Goal: Communication & Community: Answer question/provide support

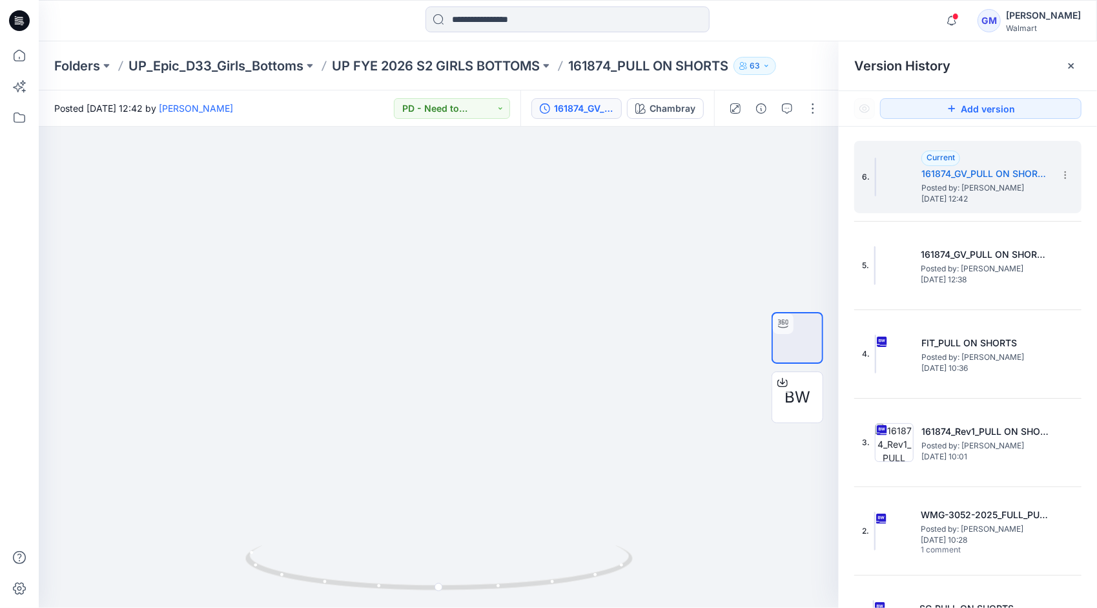
scroll to position [41, 0]
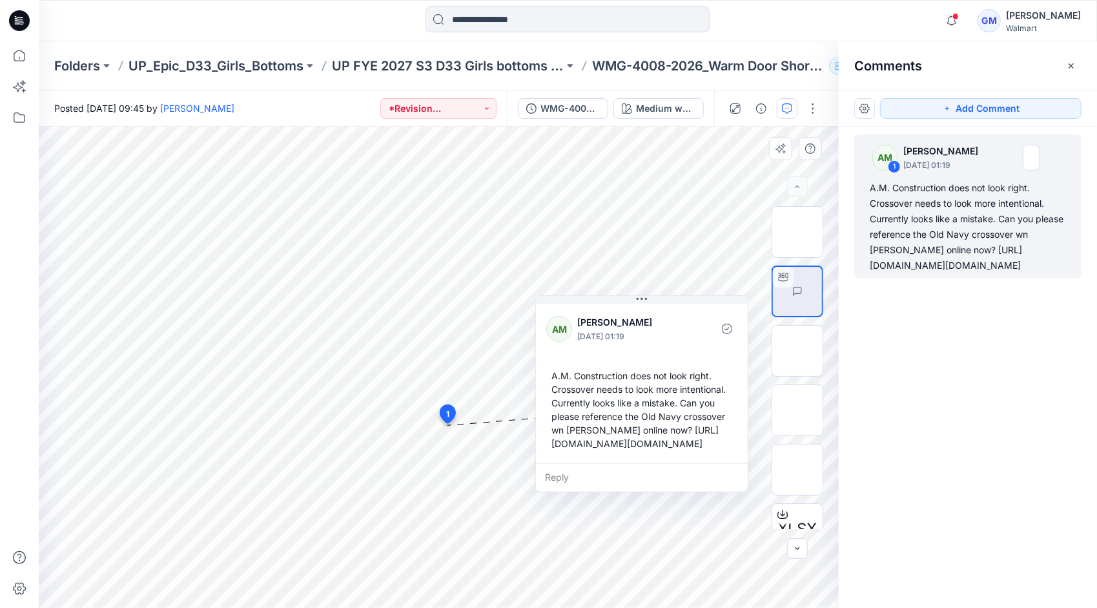
scroll to position [90, 0]
click at [570, 491] on div "Reply" at bounding box center [642, 477] width 212 height 28
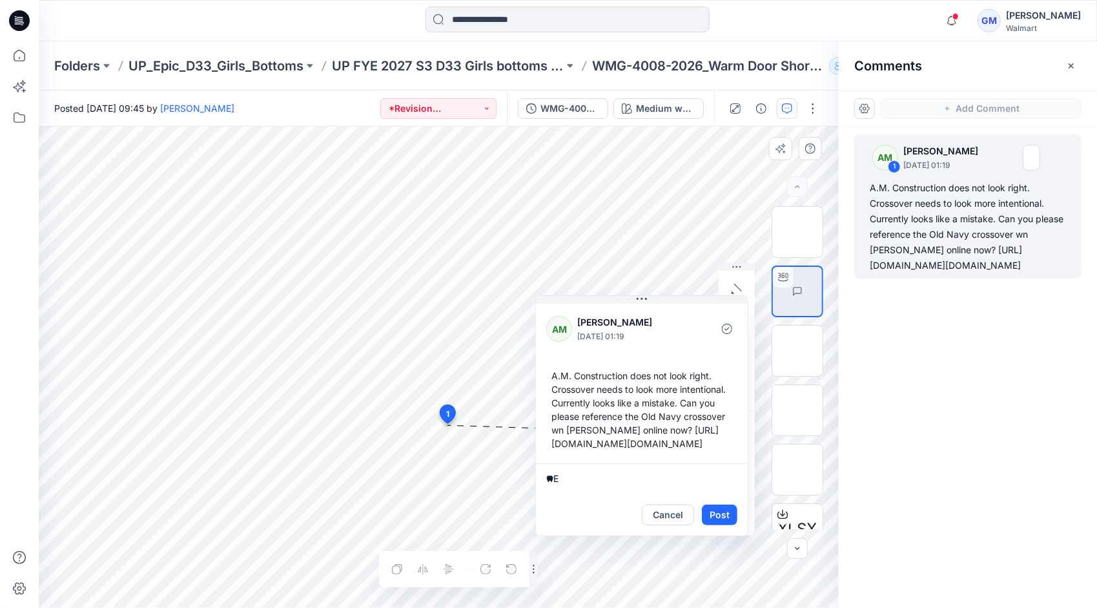
type textarea "*"
click at [607, 494] on textarea "**********" at bounding box center [642, 478] width 212 height 31
click at [683, 494] on textarea "**********" at bounding box center [642, 478] width 212 height 31
click at [599, 494] on textarea "**********" at bounding box center [642, 478] width 212 height 31
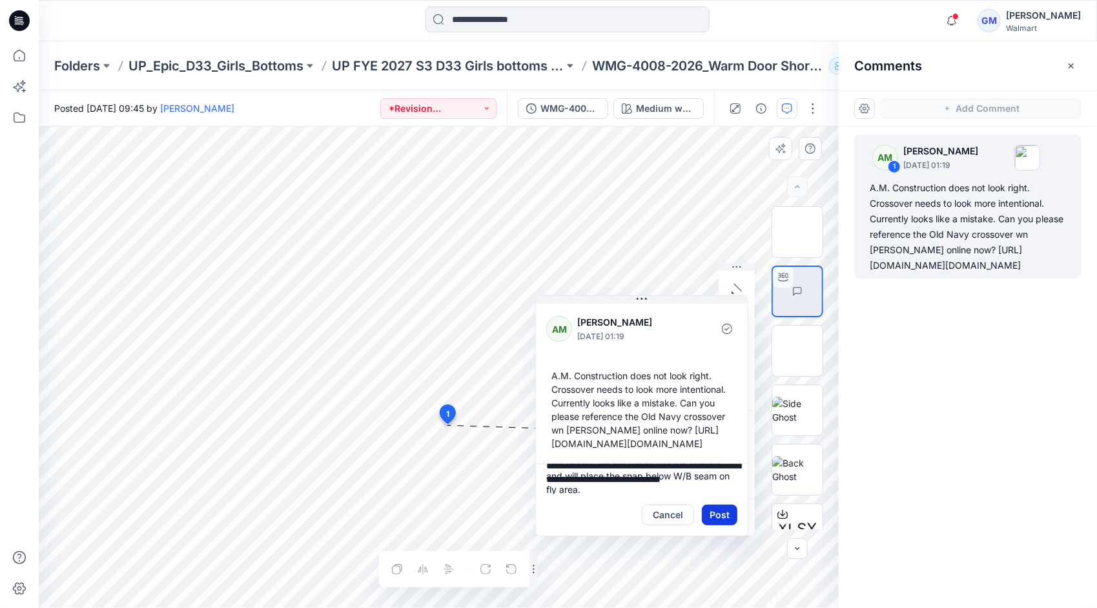
type textarea "**********"
click at [721, 525] on button "Post" at bounding box center [720, 514] width 36 height 21
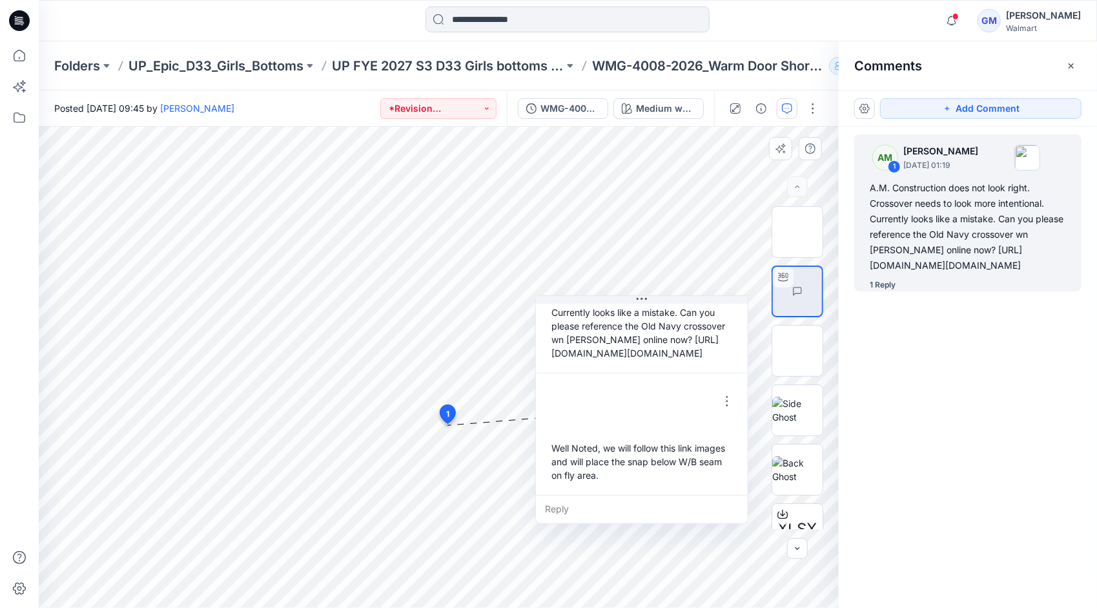
scroll to position [212, 0]
click at [495, 65] on p "UP FYE 2027 S3 D33 Girls bottoms Epic" at bounding box center [448, 66] width 232 height 18
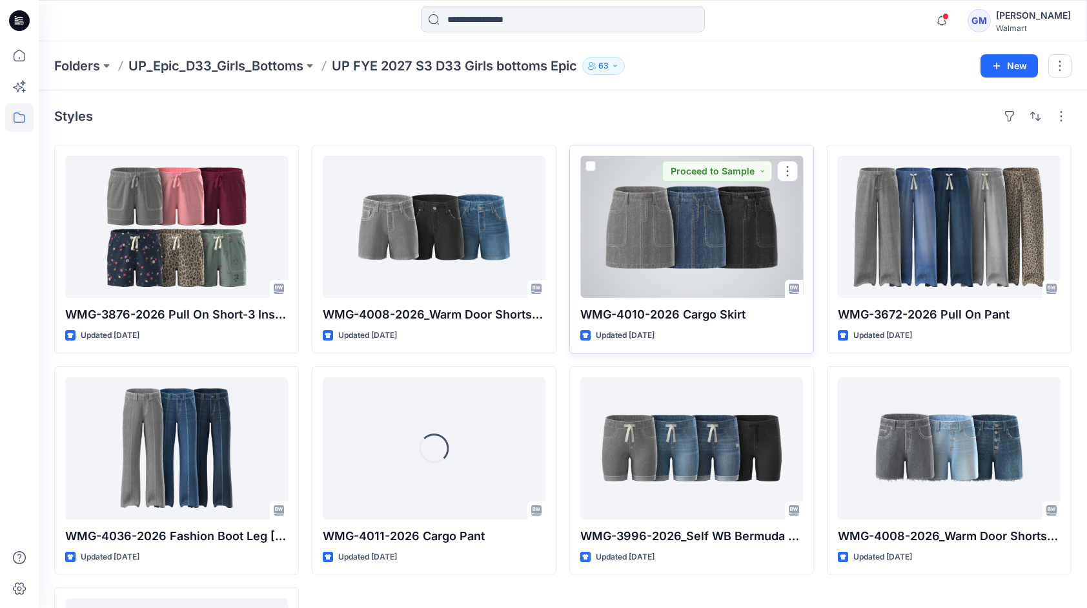
click at [657, 248] on div at bounding box center [691, 227] width 223 height 142
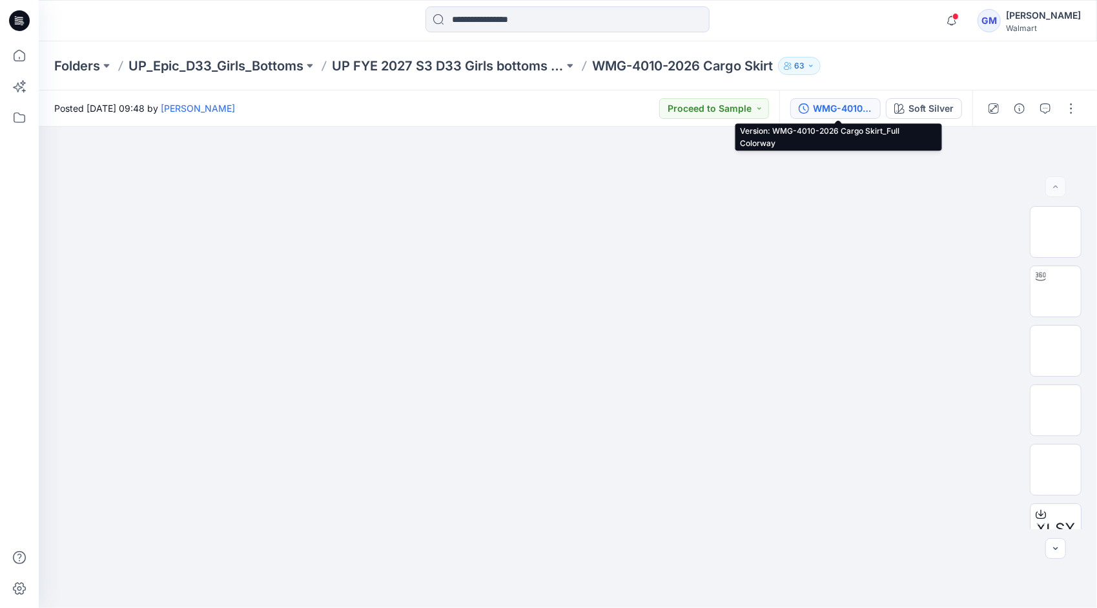
click at [835, 105] on div "WMG-4010-2026 Cargo Skirt_Full Colorway" at bounding box center [842, 108] width 59 height 14
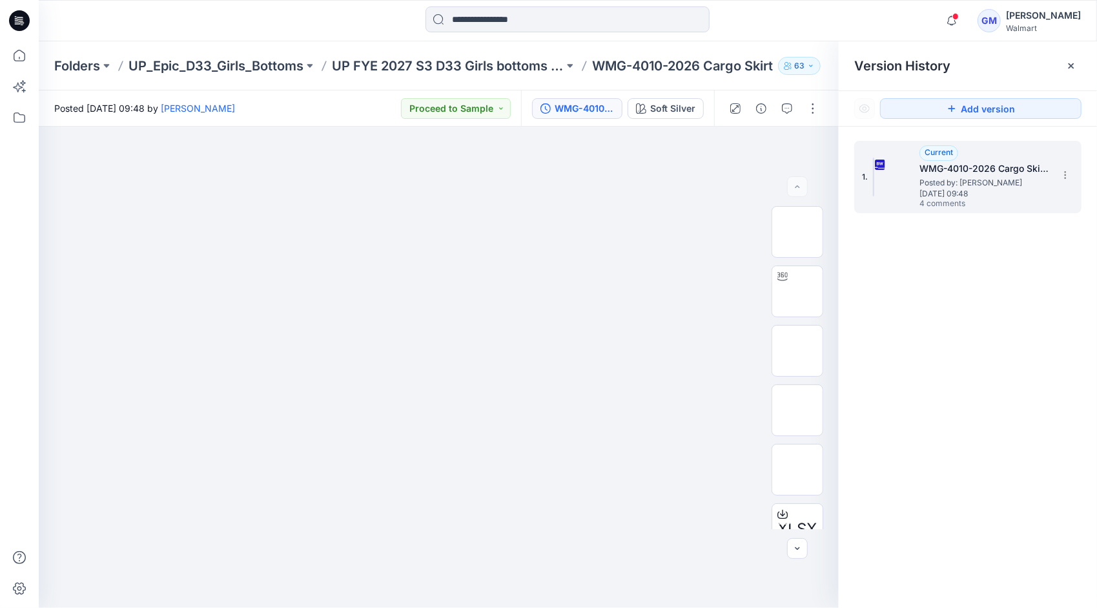
click at [996, 208] on span "4 comments" at bounding box center [964, 204] width 90 height 10
click at [788, 108] on icon "button" at bounding box center [787, 108] width 10 height 10
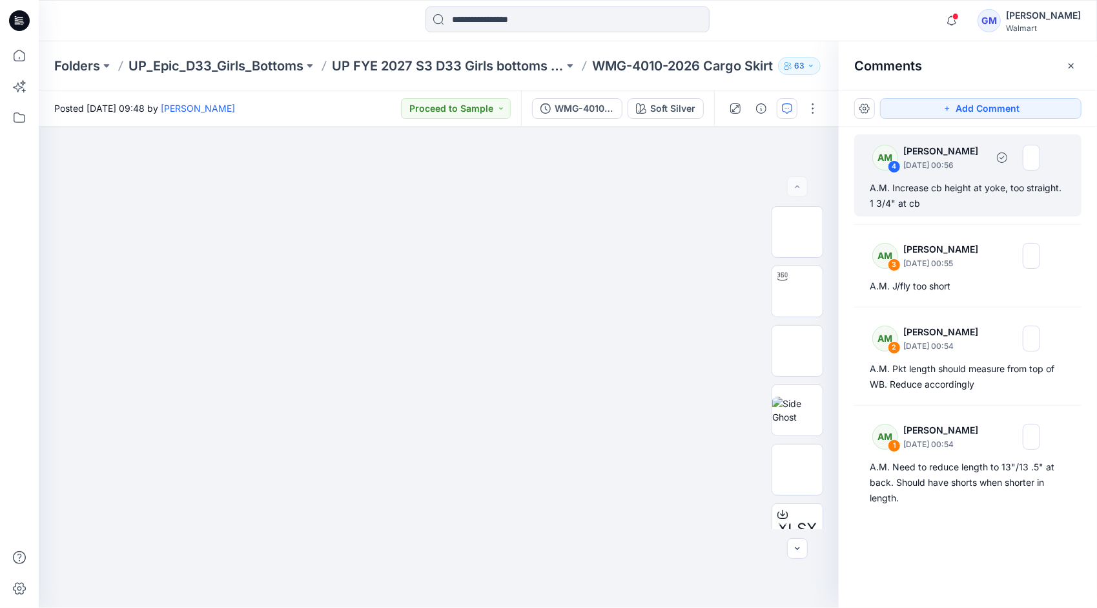
click at [1016, 186] on div "A.M. Increase cb height at yoke, too straight. 1 3/4" at cb" at bounding box center [968, 195] width 196 height 31
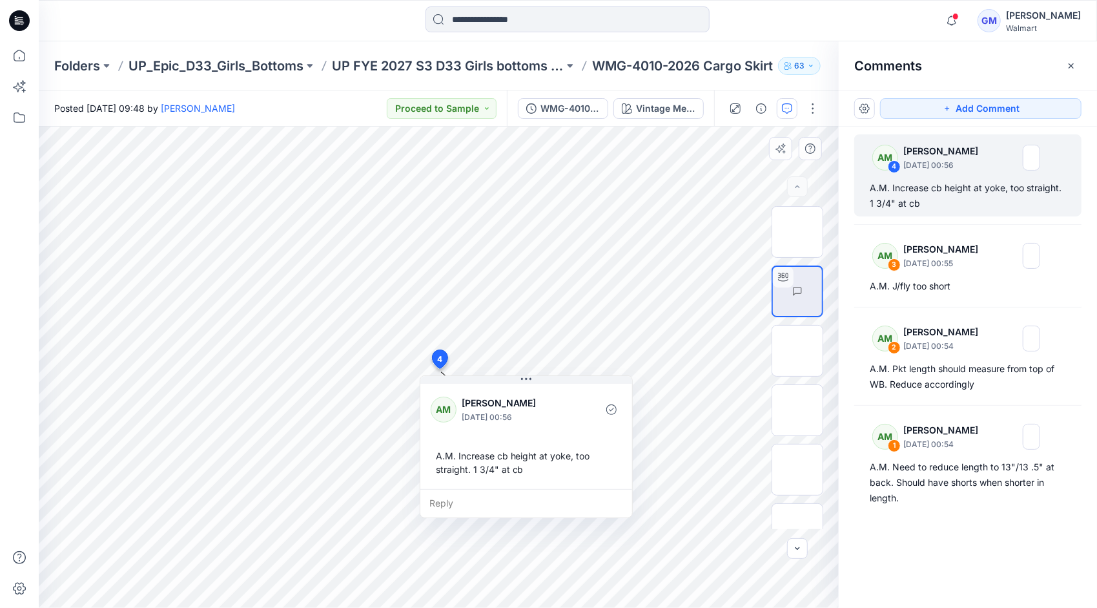
click at [471, 504] on div "Reply" at bounding box center [526, 503] width 212 height 28
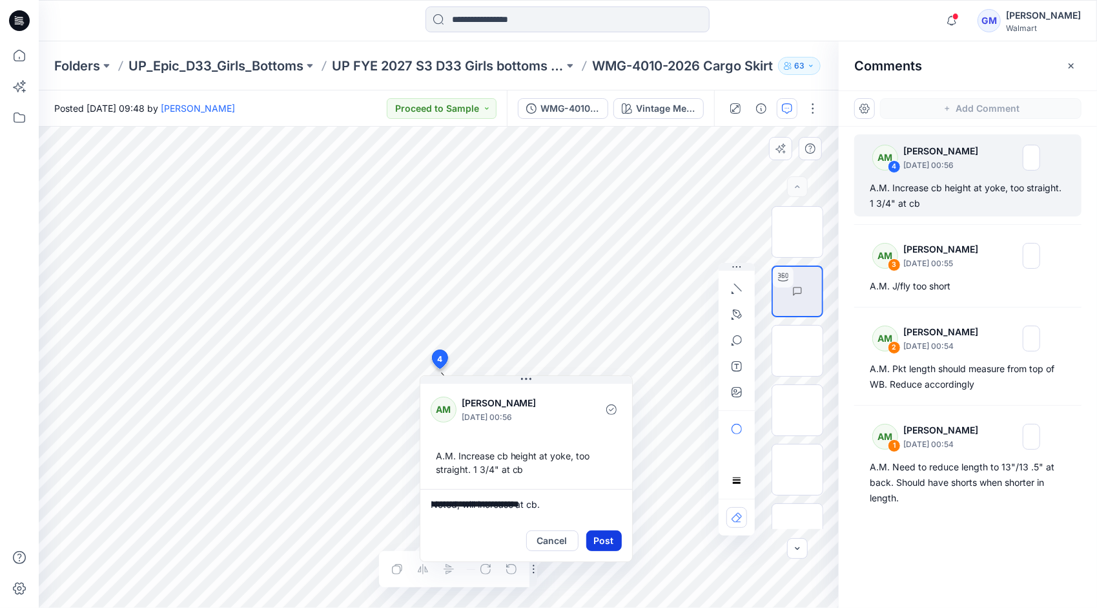
type textarea "**********"
click at [604, 545] on button "Post" at bounding box center [604, 540] width 36 height 21
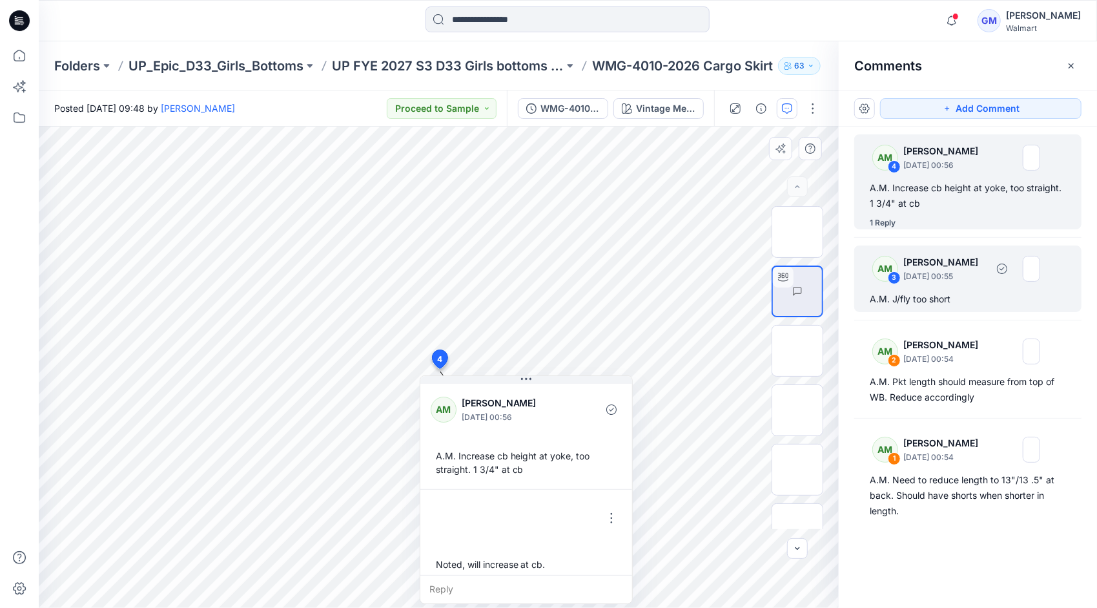
scroll to position [8, 0]
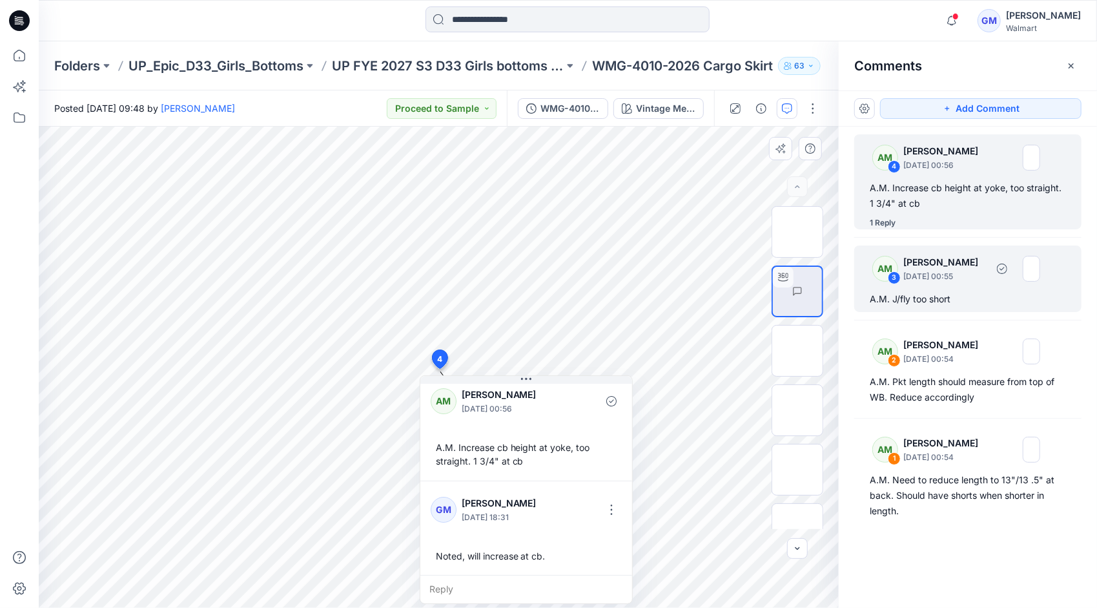
click at [956, 292] on div "A.M. J/fly too short" at bounding box center [968, 298] width 196 height 15
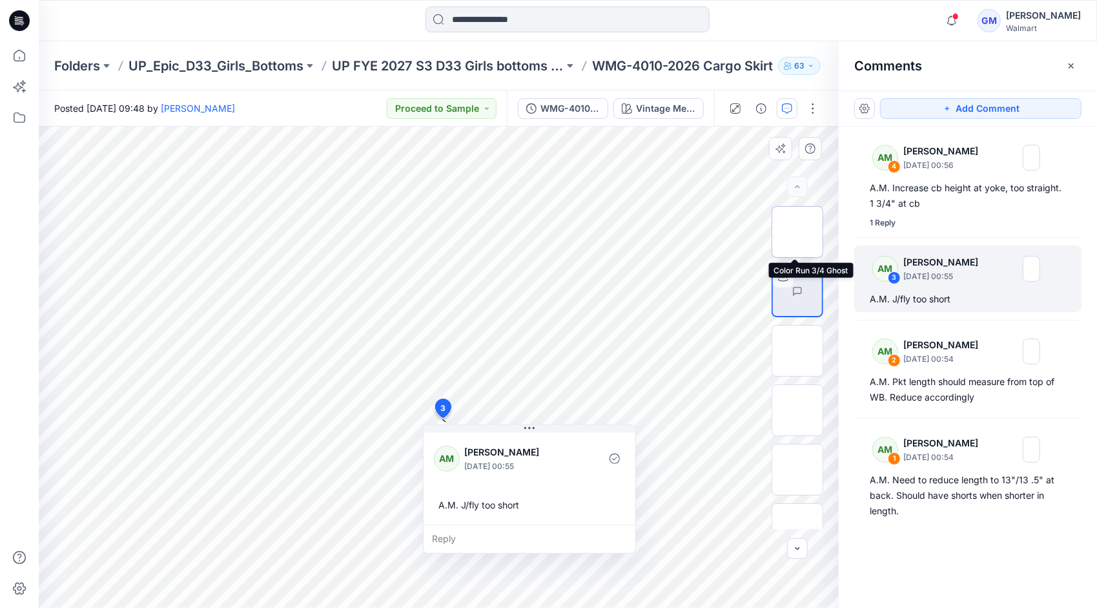
click at [797, 232] on img at bounding box center [797, 232] width 0 height 0
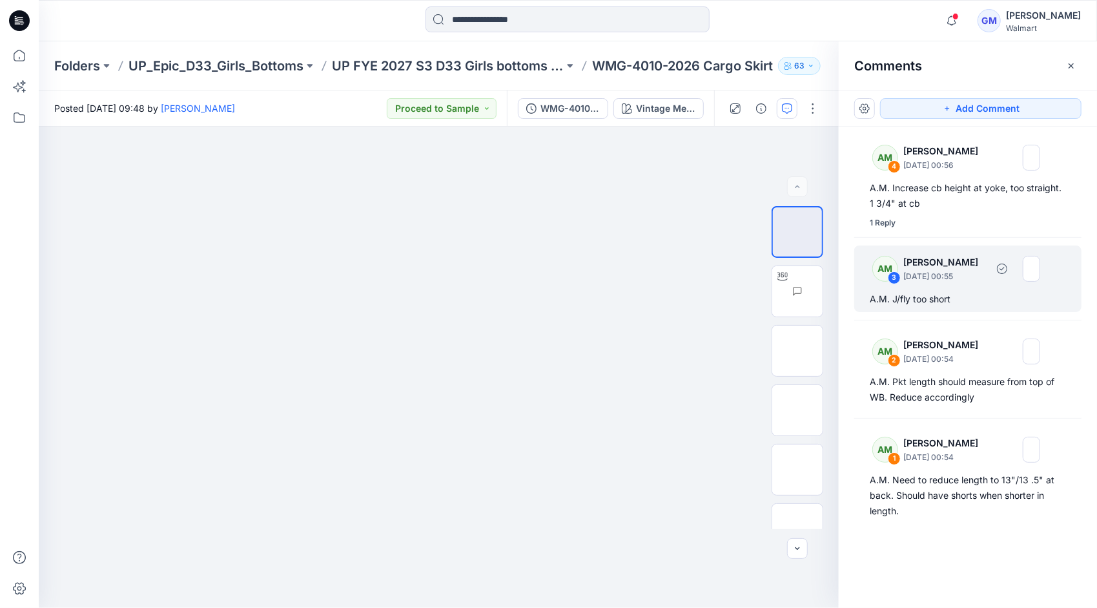
click at [972, 278] on p "September 23, 2025 00:55" at bounding box center [944, 276] width 83 height 13
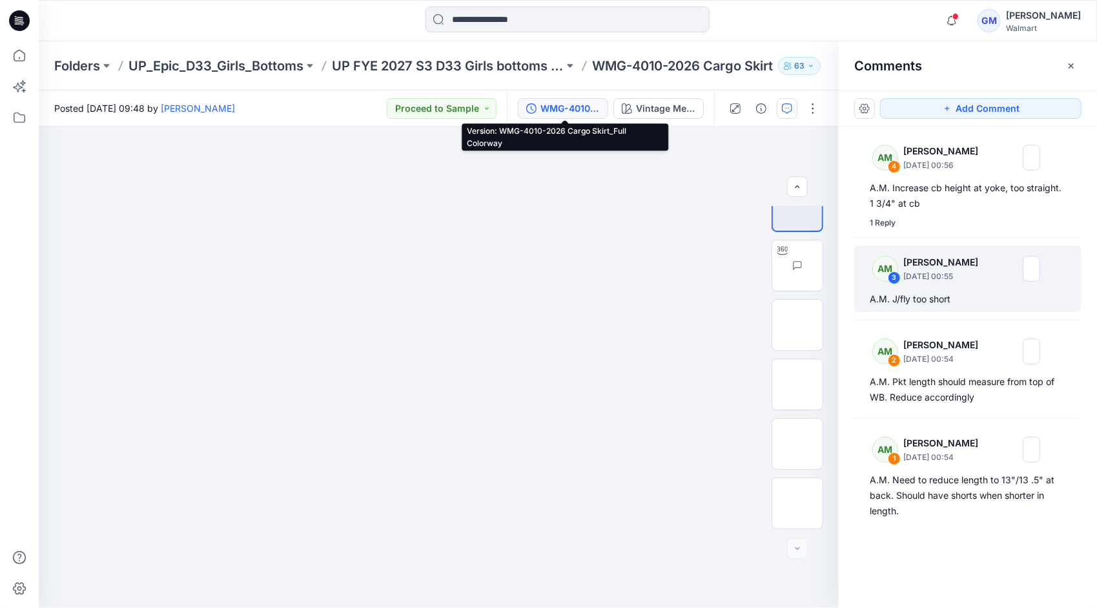
click at [563, 111] on div "WMG-4010-2026 Cargo Skirt_Full Colorway" at bounding box center [569, 108] width 59 height 14
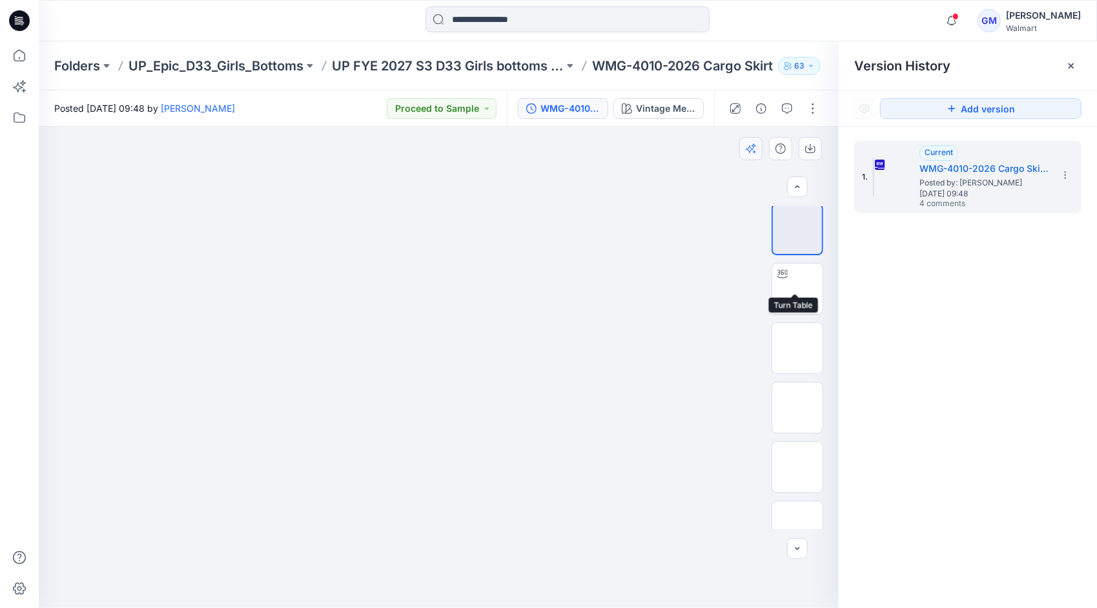
scroll to position [0, 0]
click at [967, 165] on h5 "WMG-4010-2026 Cargo Skirt_Full Colorway" at bounding box center [983, 168] width 129 height 15
click at [669, 105] on div "Vintage Med Wash" at bounding box center [665, 108] width 59 height 14
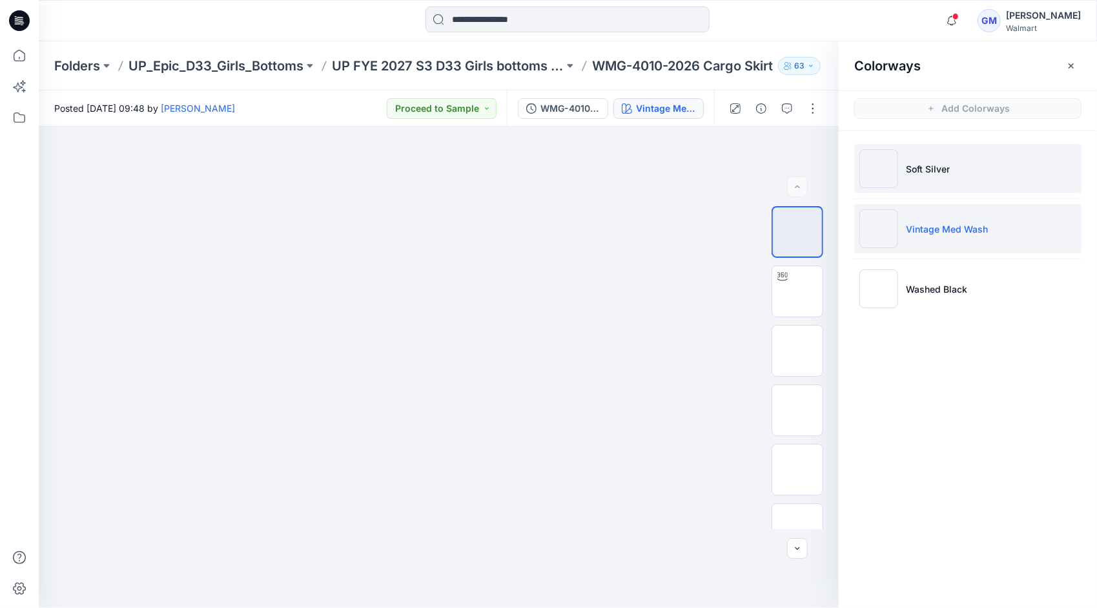
click at [942, 167] on p "Soft Silver" at bounding box center [928, 169] width 44 height 14
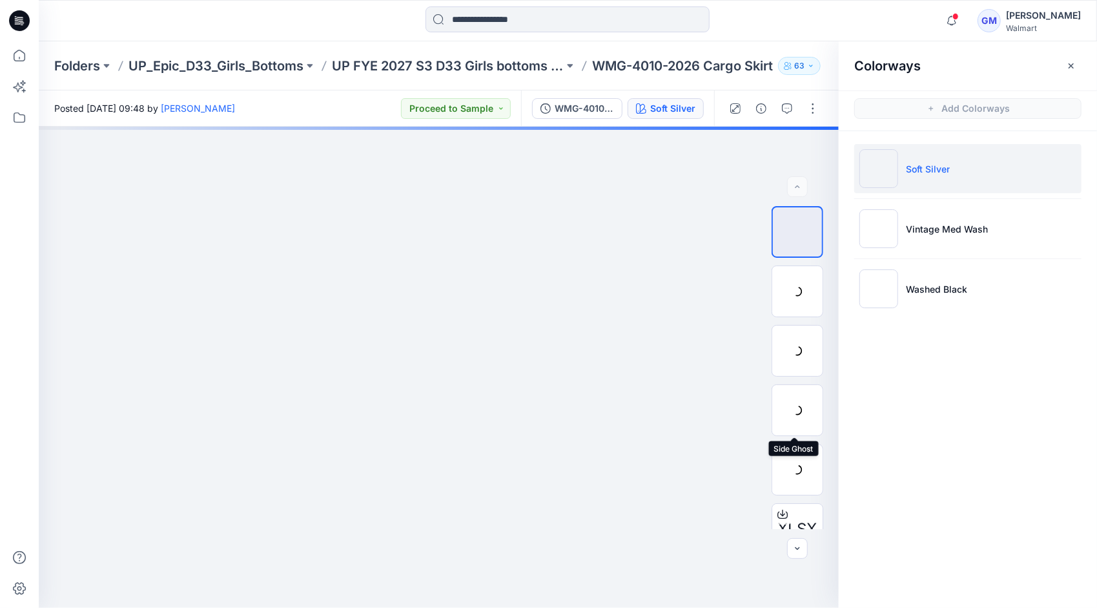
scroll to position [145, 0]
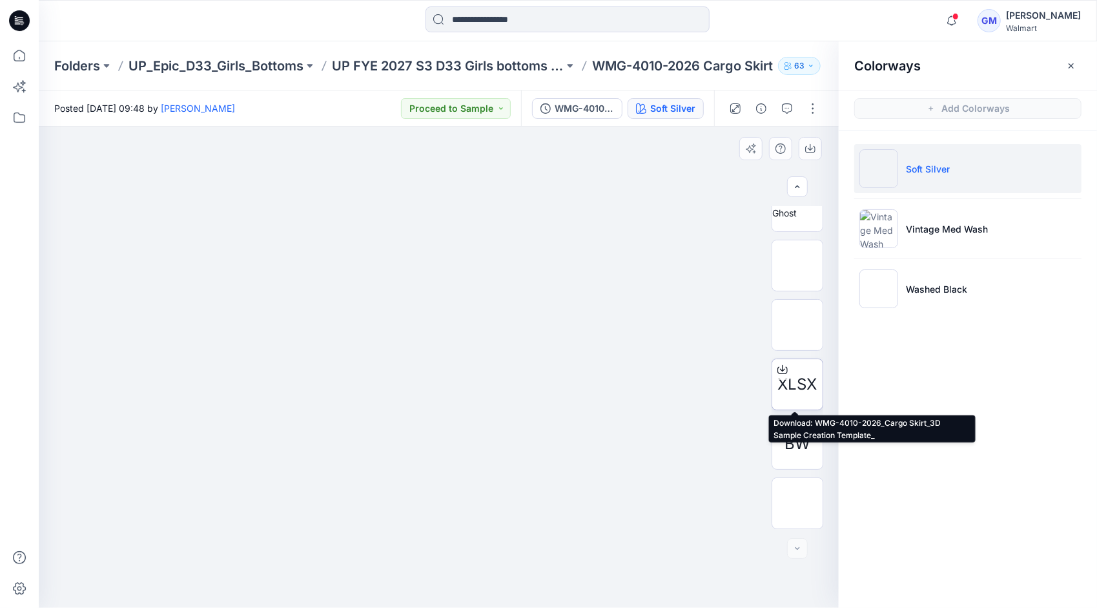
click at [780, 366] on icon at bounding box center [782, 367] width 5 height 6
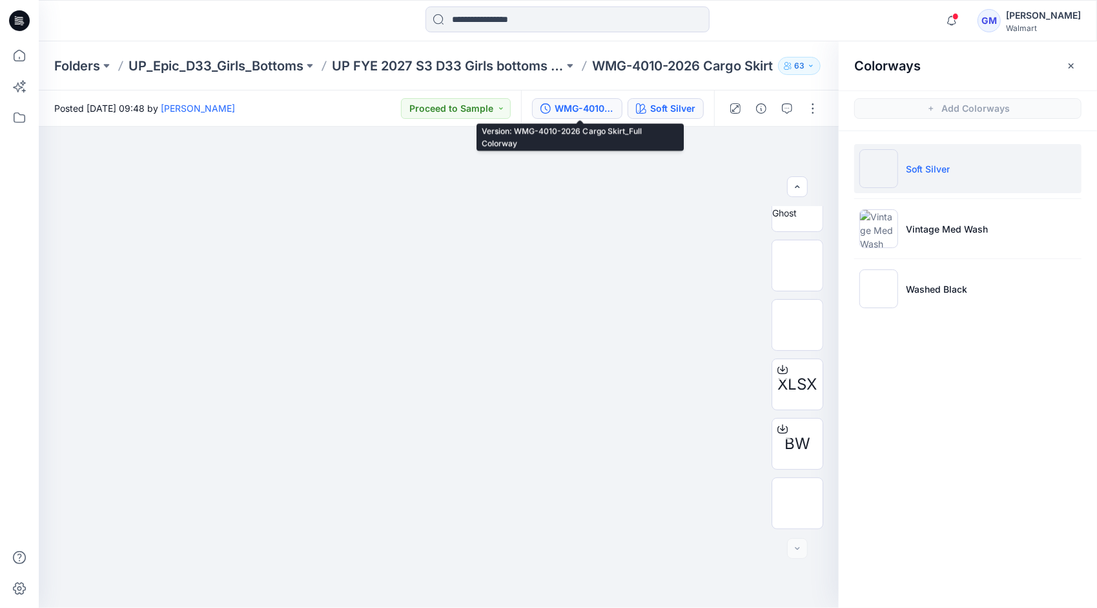
click at [579, 106] on div "WMG-4010-2026 Cargo Skirt_Full Colorway" at bounding box center [584, 108] width 59 height 14
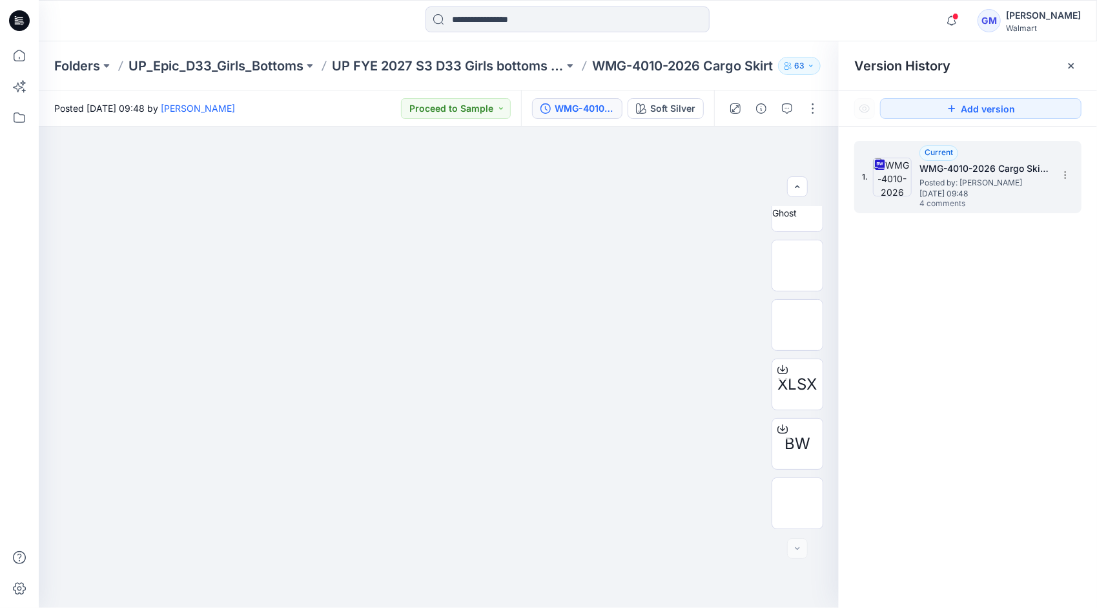
click at [1002, 176] on span "Posted by: [PERSON_NAME]" at bounding box center [983, 182] width 129 height 13
click at [785, 99] on button "button" at bounding box center [787, 108] width 21 height 21
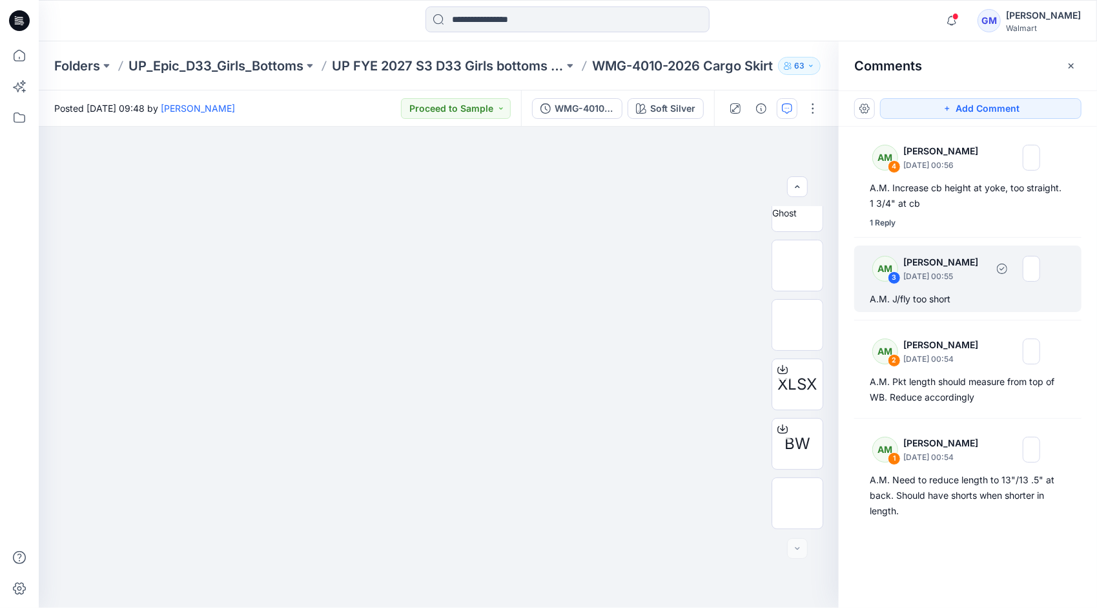
click at [952, 275] on p "September 23, 2025 00:55" at bounding box center [944, 276] width 83 height 13
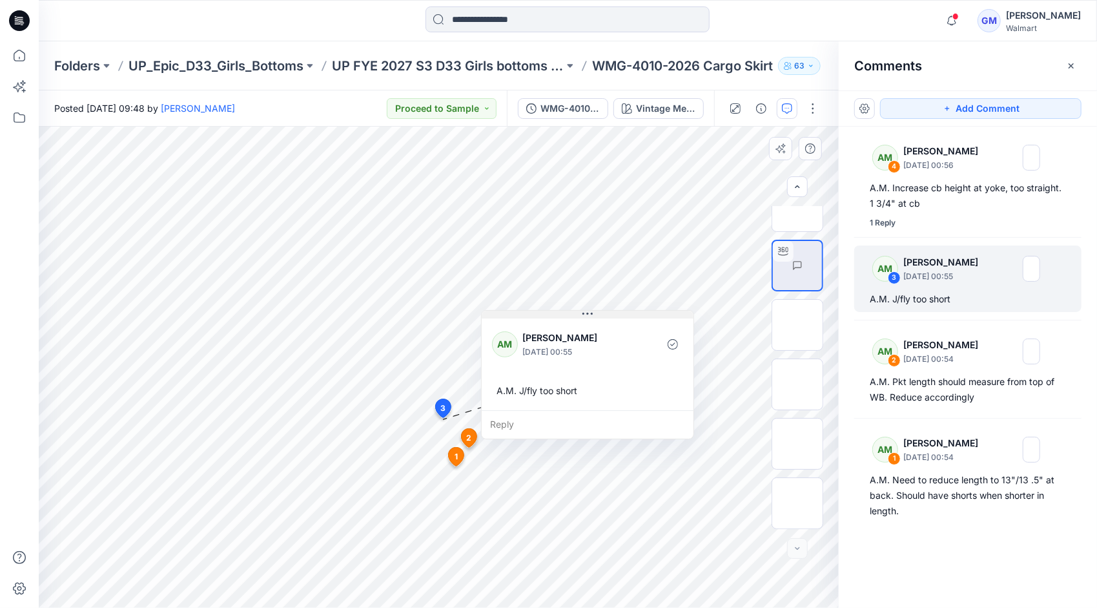
drag, startPoint x: 535, startPoint y: 430, endPoint x: 593, endPoint y: 316, distance: 128.2
click at [593, 316] on button at bounding box center [588, 315] width 212 height 8
click at [515, 424] on div "Reply" at bounding box center [588, 424] width 212 height 28
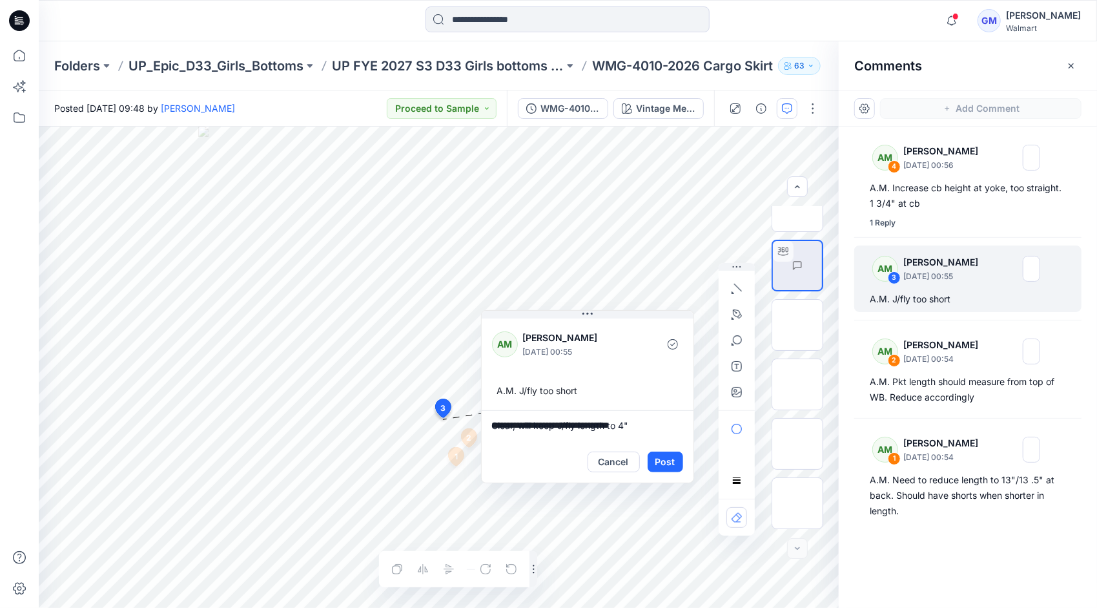
click at [554, 425] on textarea "**********" at bounding box center [588, 425] width 212 height 31
click at [577, 424] on textarea "**********" at bounding box center [588, 425] width 212 height 31
click at [657, 422] on textarea "**********" at bounding box center [588, 425] width 212 height 31
type textarea "**********"
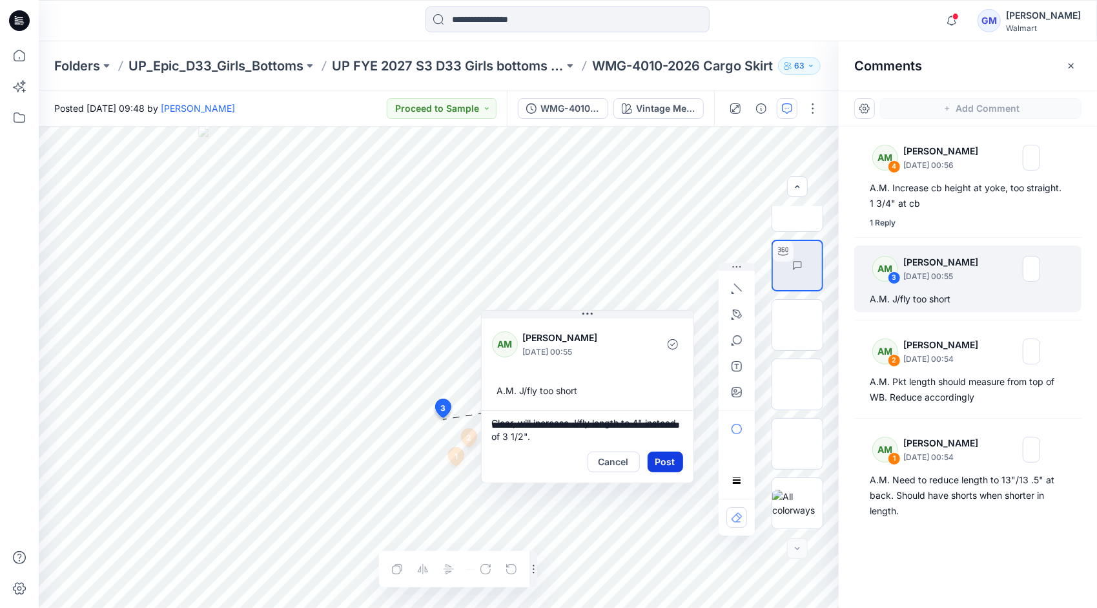
click at [670, 460] on button "Post" at bounding box center [666, 461] width 36 height 21
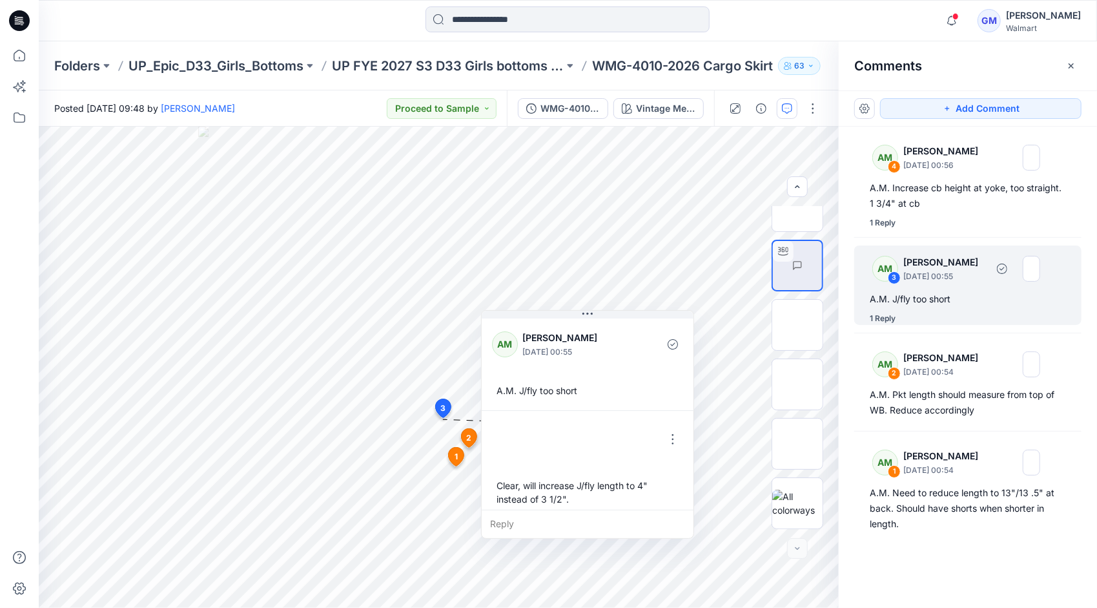
scroll to position [8, 0]
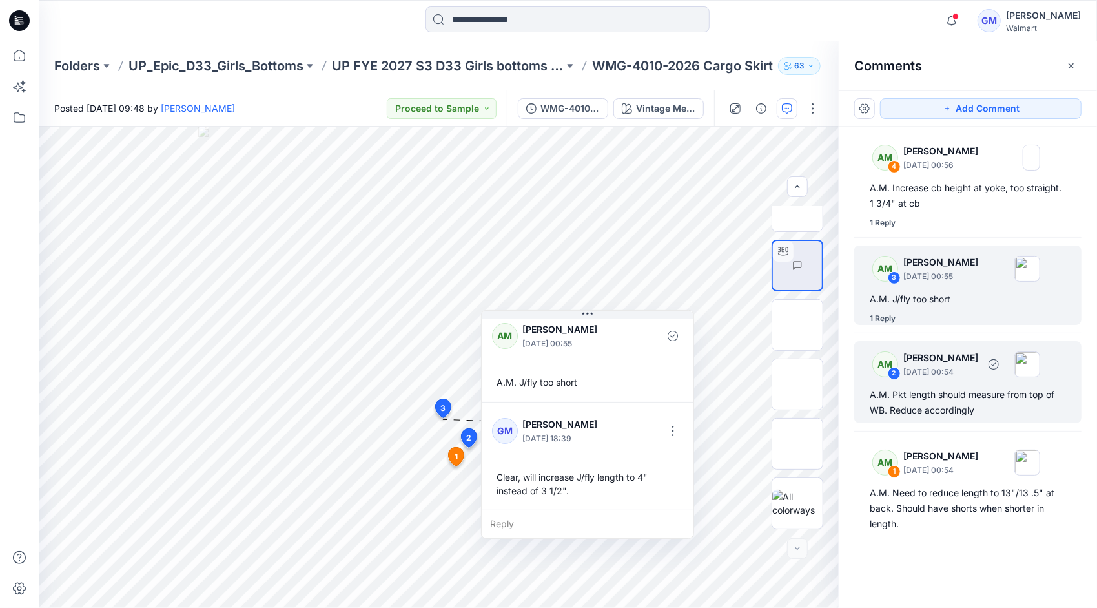
click at [959, 380] on div "AM 2 Alyssa Montalvo September 23, 2025 00:54" at bounding box center [951, 364] width 178 height 36
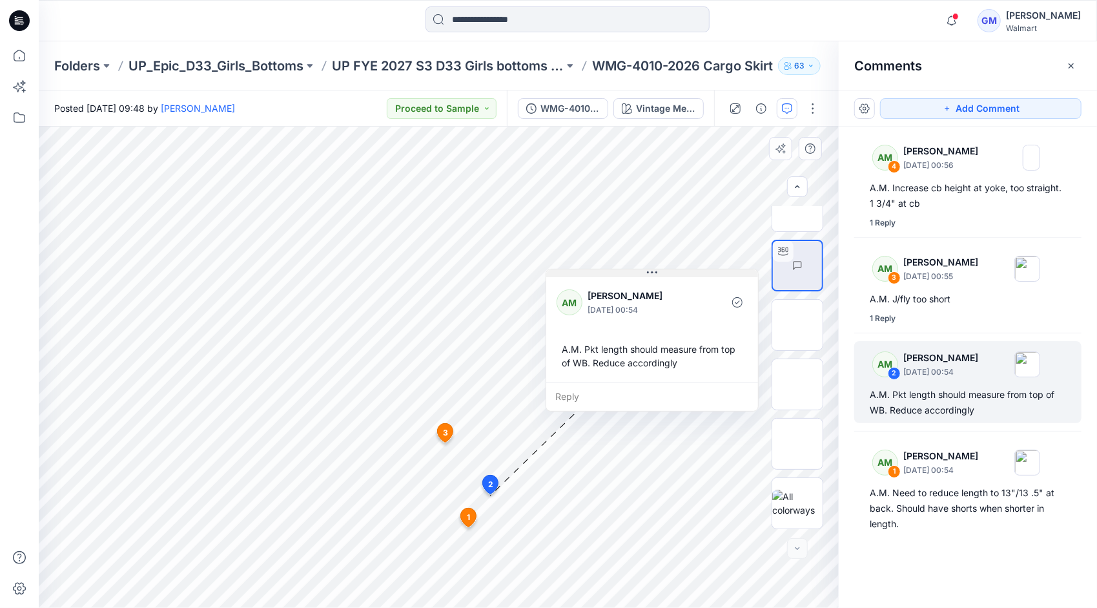
drag, startPoint x: 571, startPoint y: 506, endPoint x: 647, endPoint y: 274, distance: 243.8
click at [647, 274] on icon at bounding box center [652, 272] width 10 height 10
click at [590, 392] on div "Reply" at bounding box center [652, 396] width 212 height 28
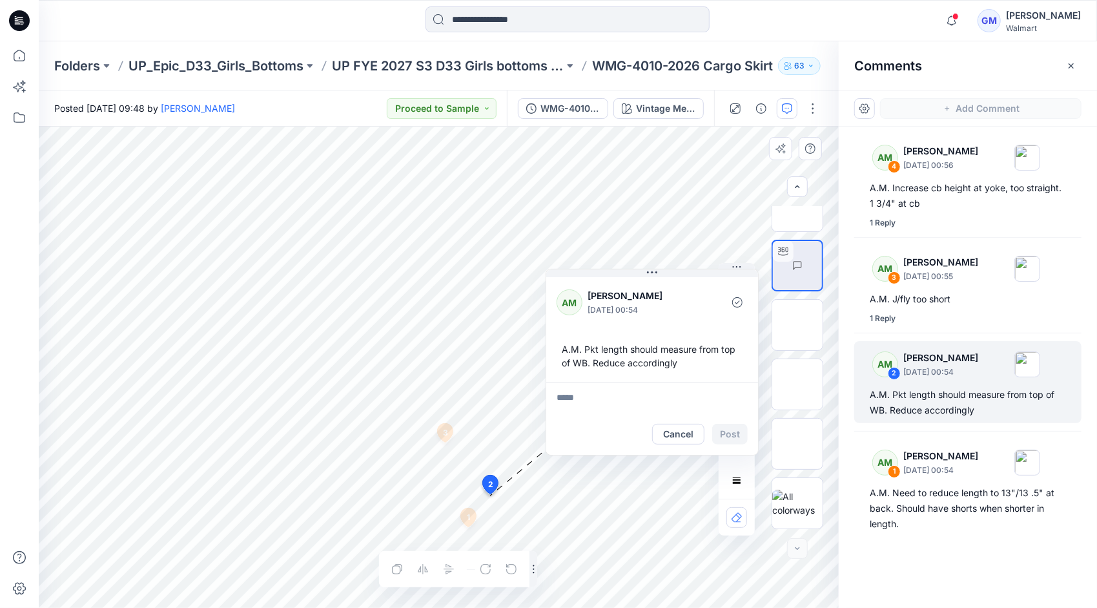
click at [589, 393] on textarea at bounding box center [652, 397] width 212 height 31
type textarea "*"
type textarea "**********"
click at [736, 431] on button "Post" at bounding box center [730, 434] width 36 height 21
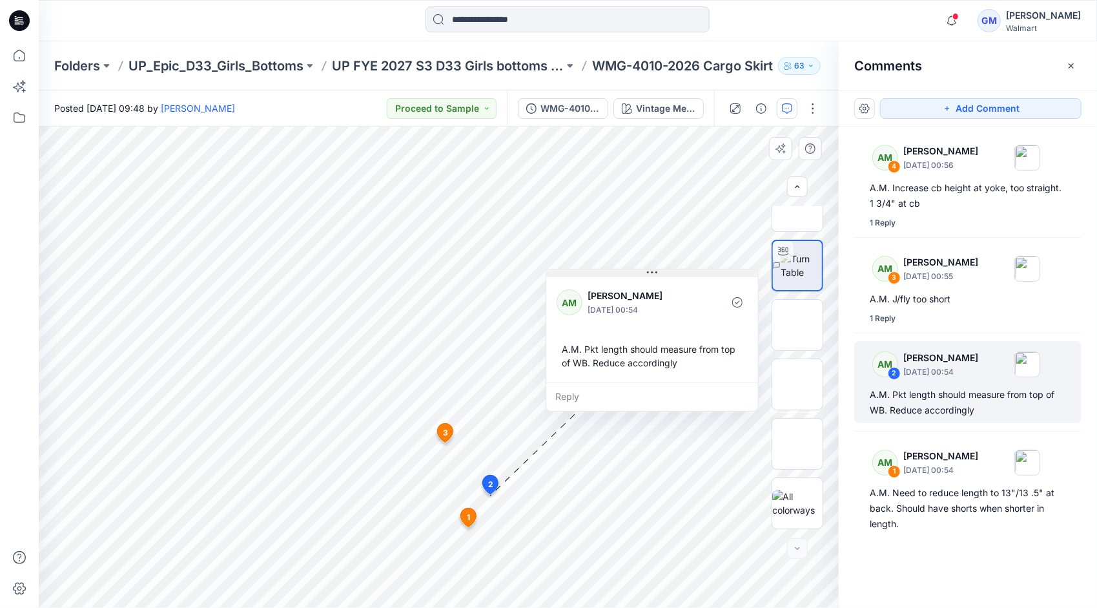
scroll to position [22, 0]
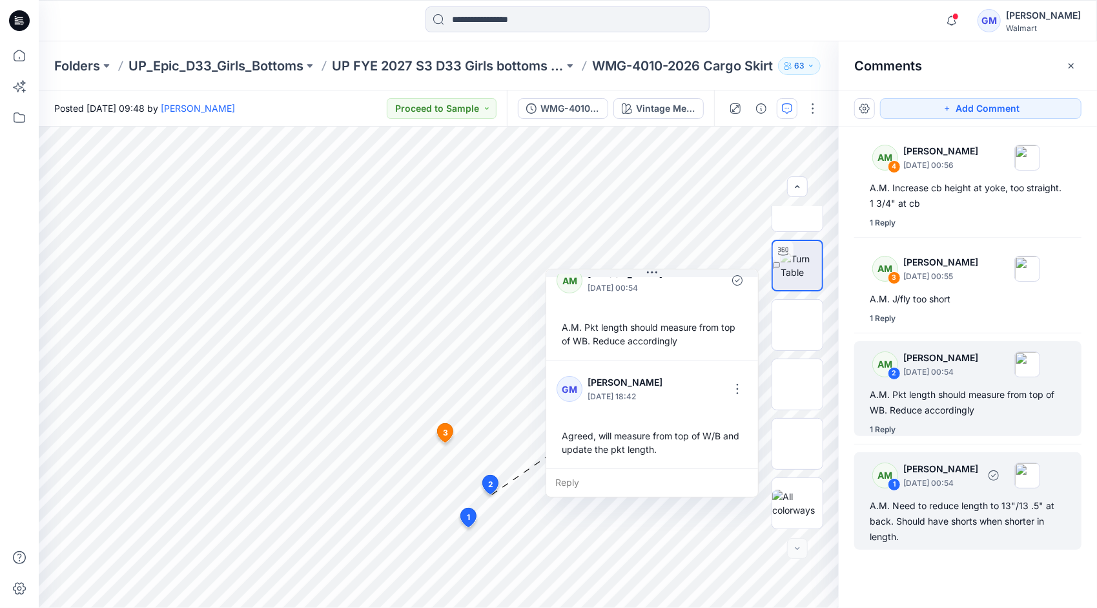
click at [966, 508] on div "A.M. Need to reduce length to 13"/13 .5" at back. Should have shorts when short…" at bounding box center [968, 521] width 196 height 46
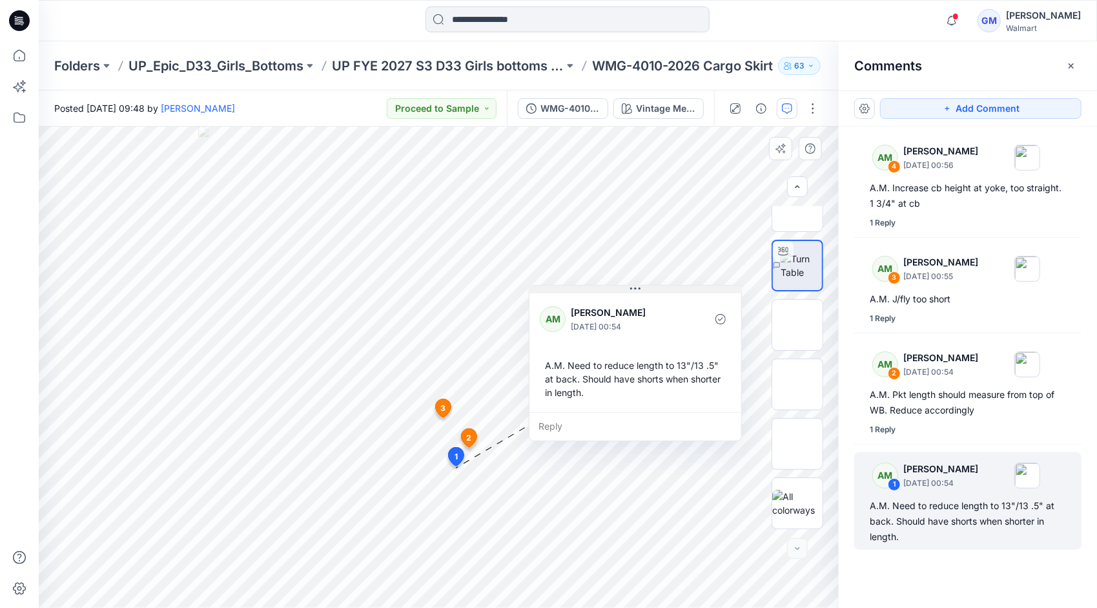
drag, startPoint x: 538, startPoint y: 478, endPoint x: 631, endPoint y: 291, distance: 209.6
click at [631, 291] on icon at bounding box center [635, 288] width 10 height 10
click at [559, 424] on div "Reply" at bounding box center [635, 426] width 212 height 28
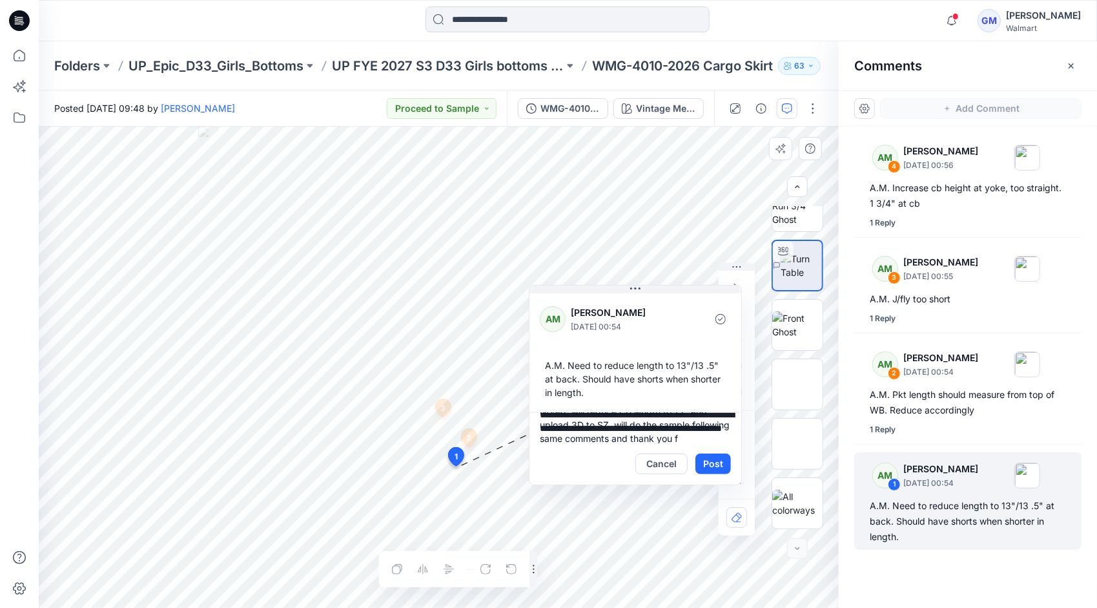
scroll to position [30, 0]
type textarea "**********"
click at [717, 469] on button "Post" at bounding box center [713, 463] width 36 height 21
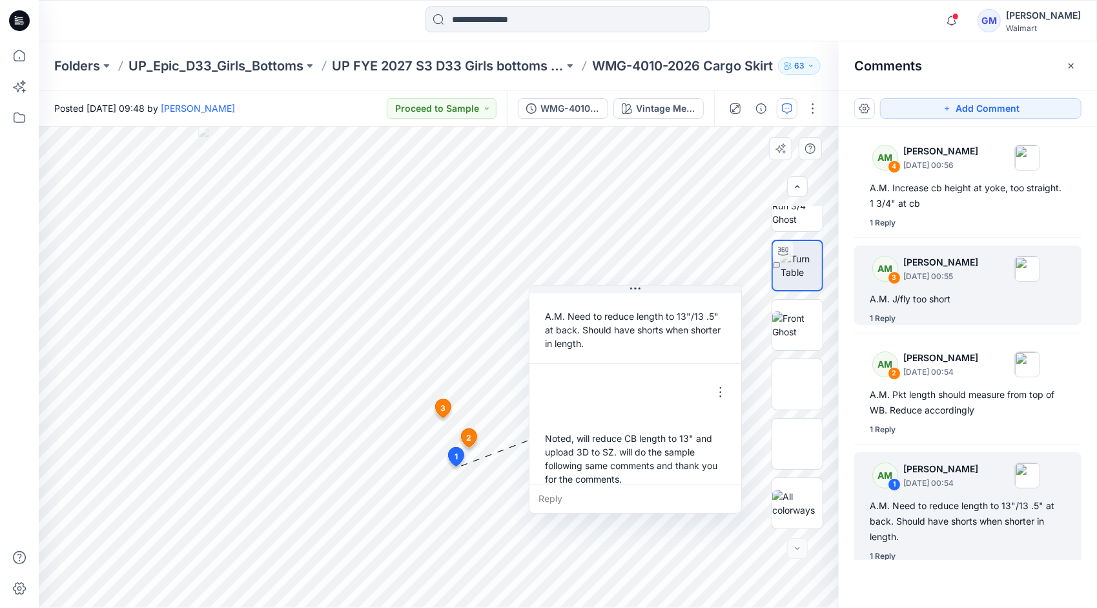
scroll to position [63, 0]
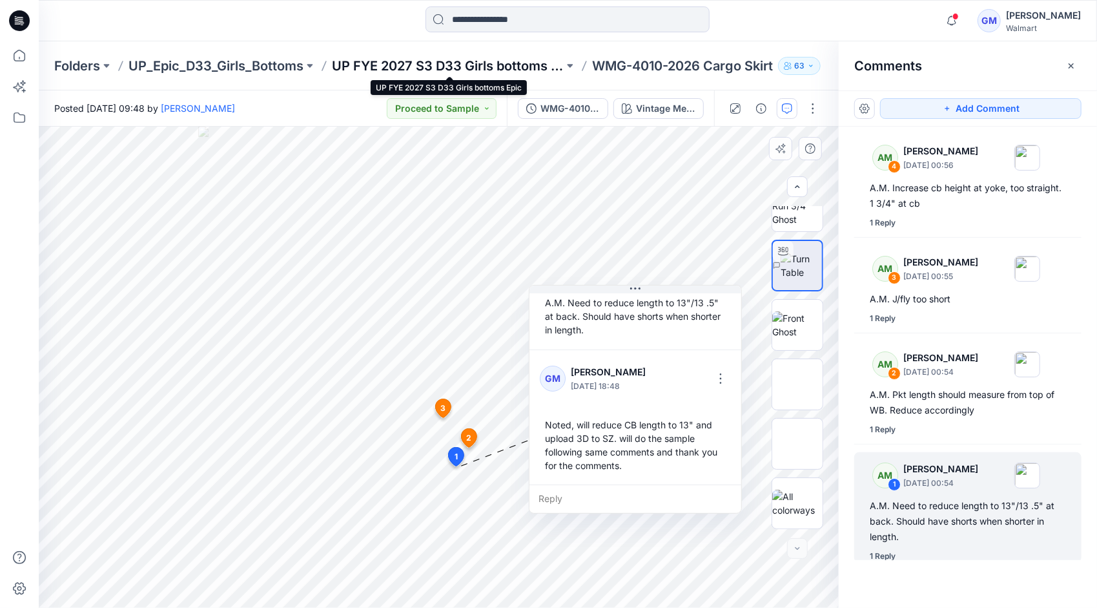
click at [519, 60] on p "UP FYE 2027 S3 D33 Girls bottoms Epic" at bounding box center [448, 66] width 232 height 18
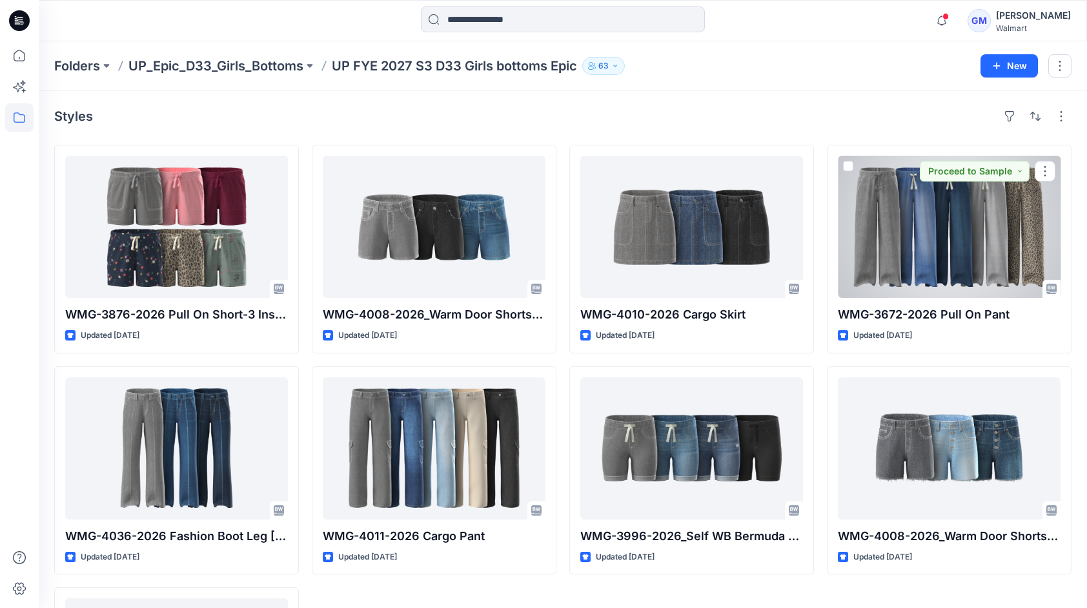
click at [903, 246] on div at bounding box center [949, 227] width 223 height 142
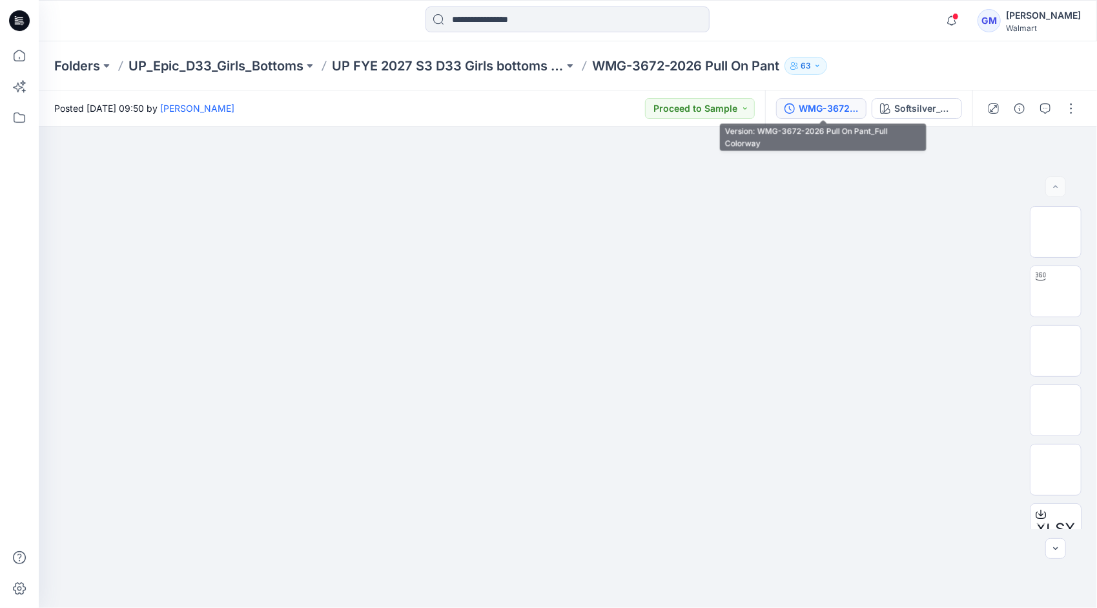
click at [837, 103] on div "WMG-3672-2026 Pull On Pant_Full Colorway" at bounding box center [828, 108] width 59 height 14
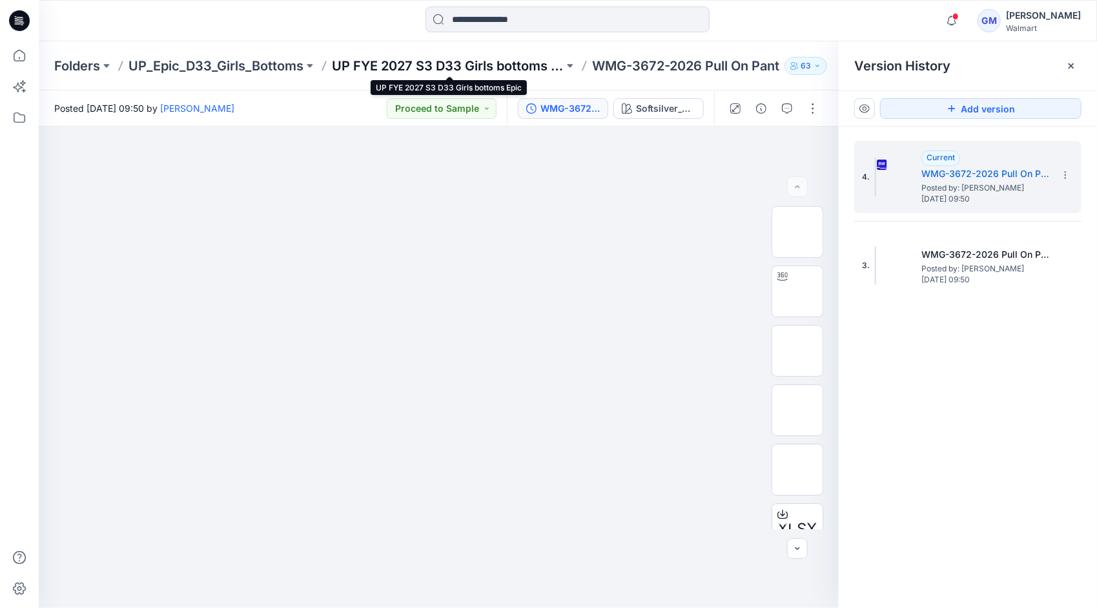
click at [465, 60] on p "UP FYE 2027 S3 D33 Girls bottoms Epic" at bounding box center [448, 66] width 232 height 18
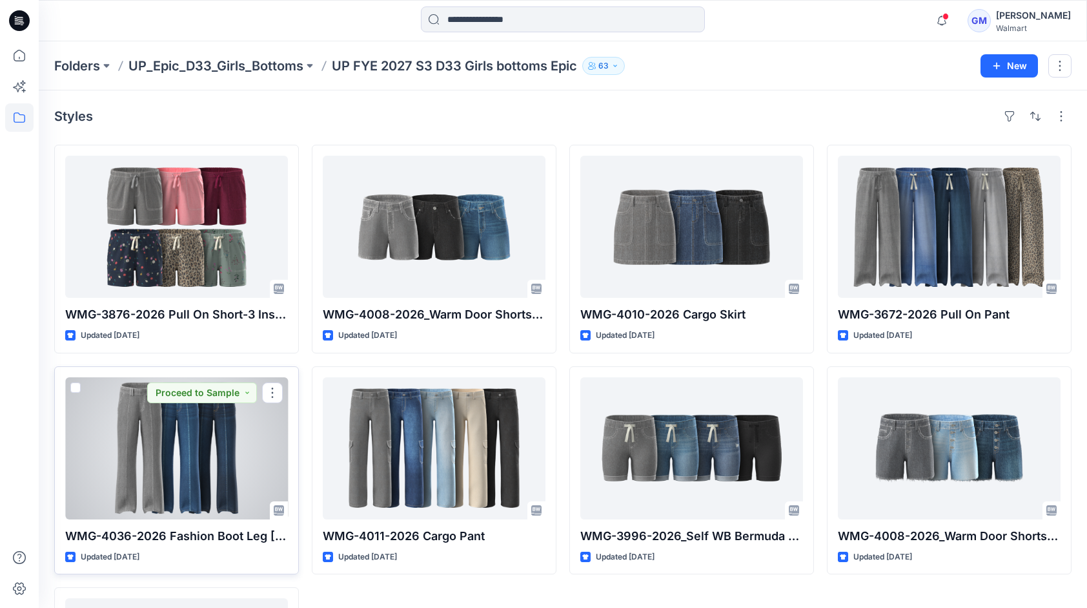
click at [177, 426] on div at bounding box center [176, 448] width 223 height 142
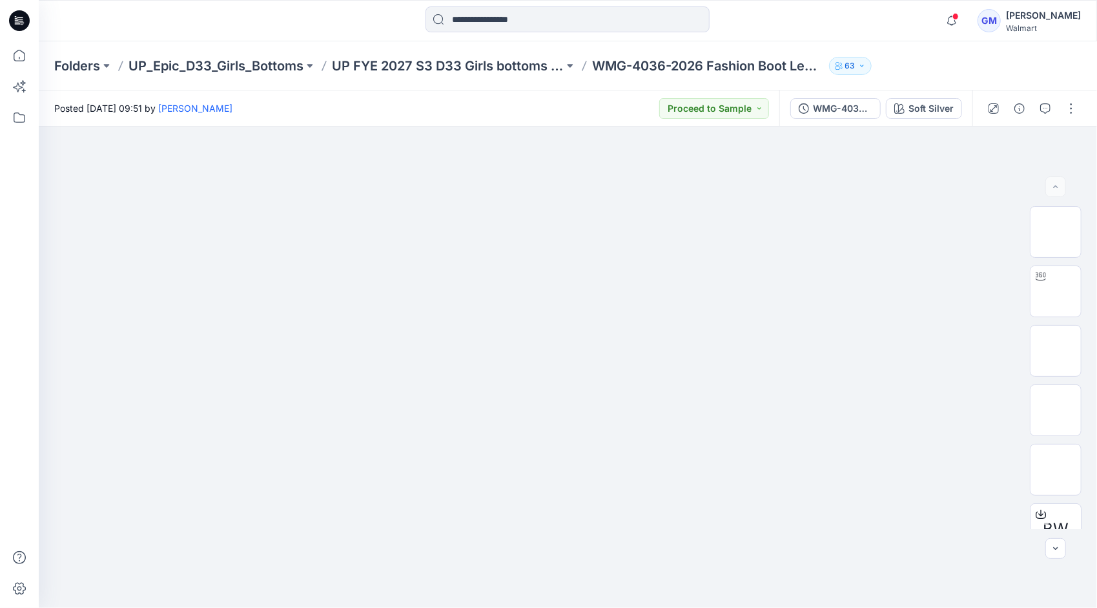
click at [857, 119] on div "WMG-4036-2026 Fashion Boot Leg Jean_Full Colorway Soft Silver" at bounding box center [875, 108] width 193 height 36
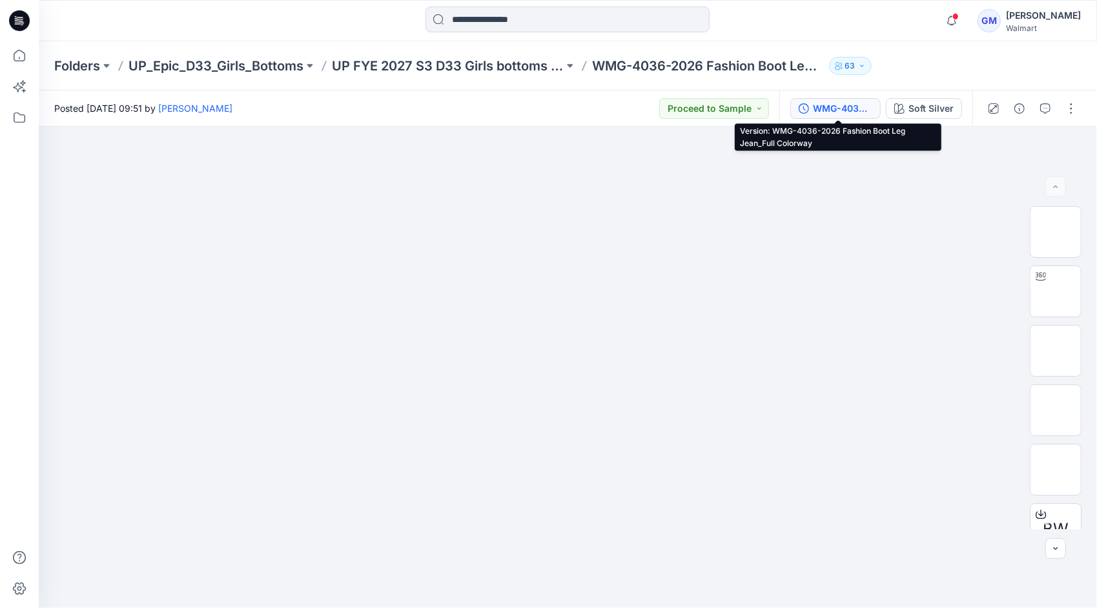
click at [851, 103] on div "WMG-4036-2026 Fashion Boot Leg Jean_Full Colorway" at bounding box center [842, 108] width 59 height 14
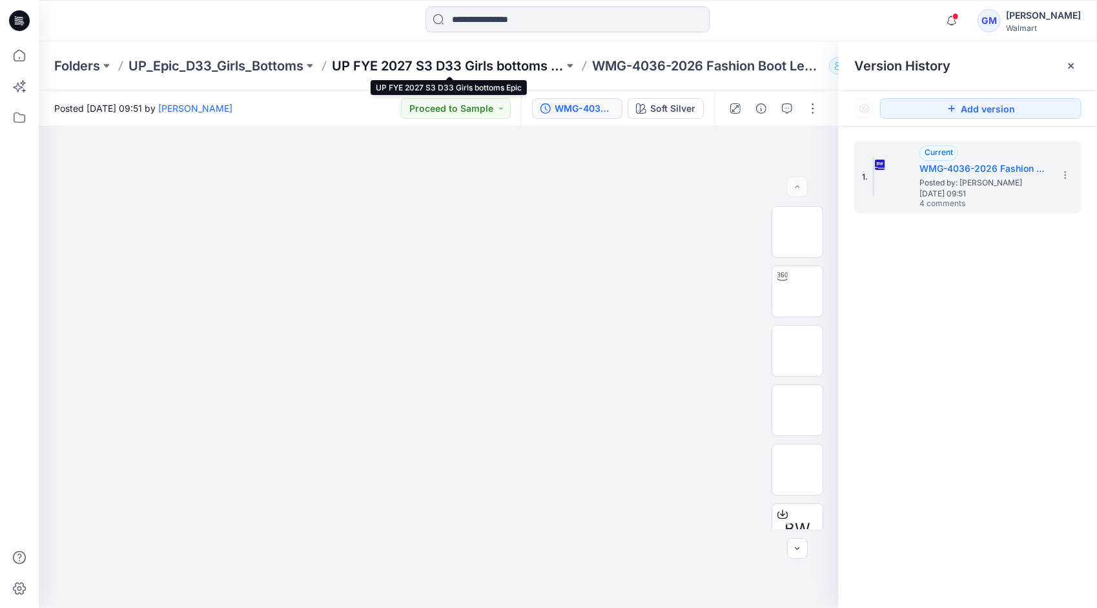
click at [506, 62] on p "UP FYE 2027 S3 D33 Girls bottoms Epic" at bounding box center [448, 66] width 232 height 18
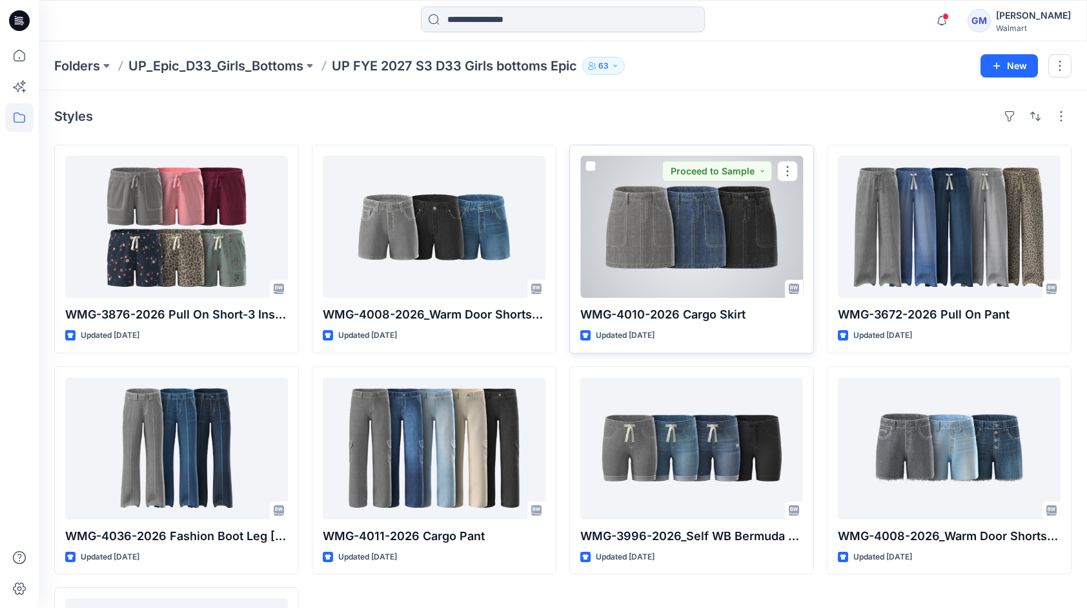
click at [671, 241] on div at bounding box center [691, 227] width 223 height 142
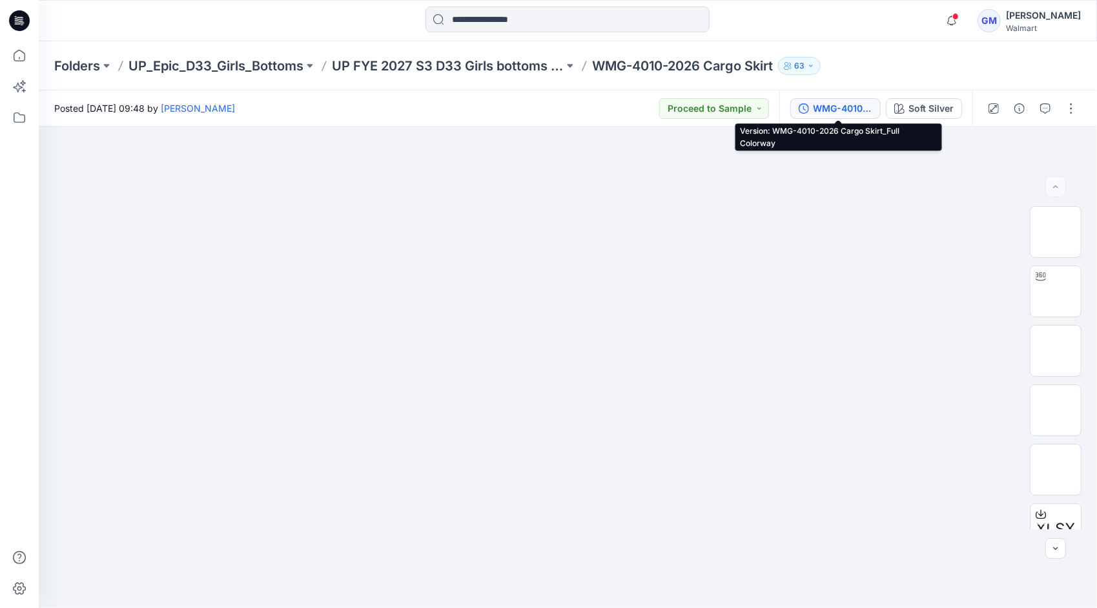
click at [854, 103] on div "WMG-4010-2026 Cargo Skirt_Full Colorway" at bounding box center [842, 108] width 59 height 14
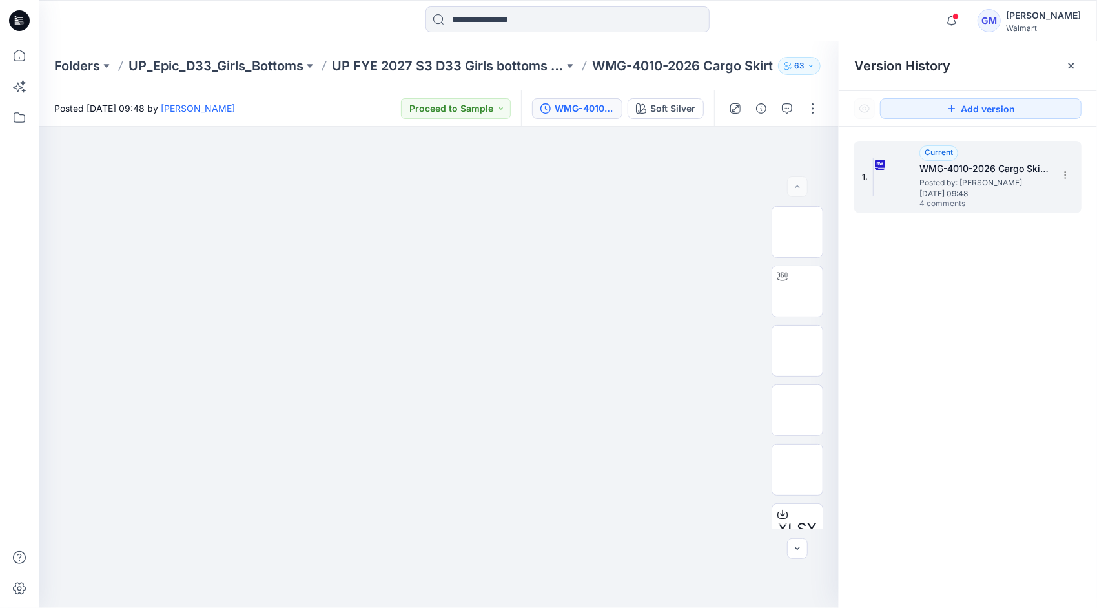
click at [980, 189] on span "Thursday, September 18, 2025 09:48" at bounding box center [983, 193] width 129 height 9
click at [780, 106] on button "button" at bounding box center [787, 108] width 21 height 21
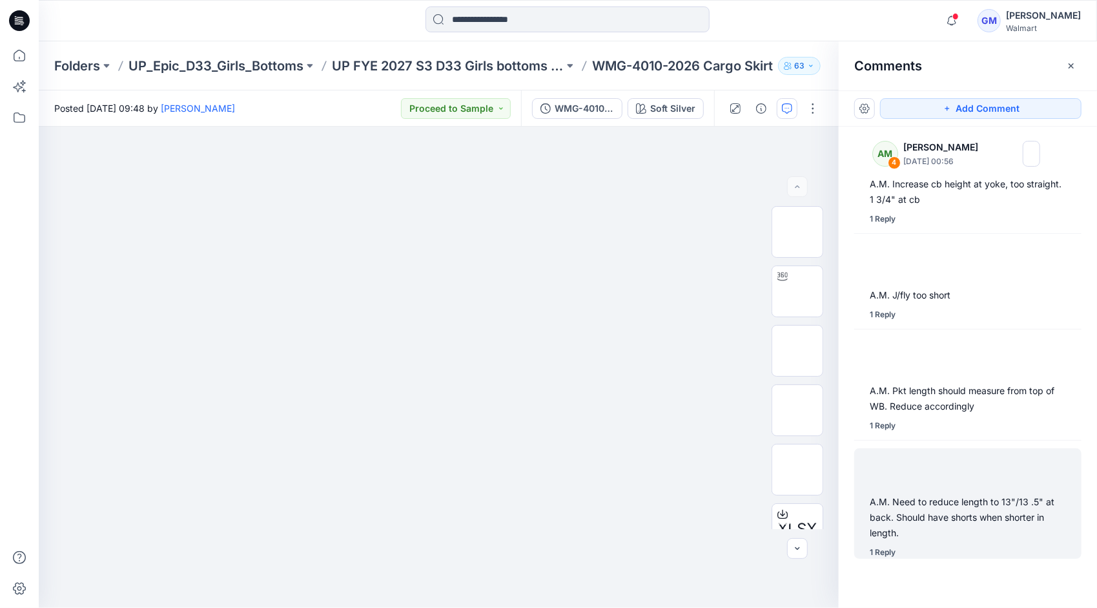
scroll to position [9, 0]
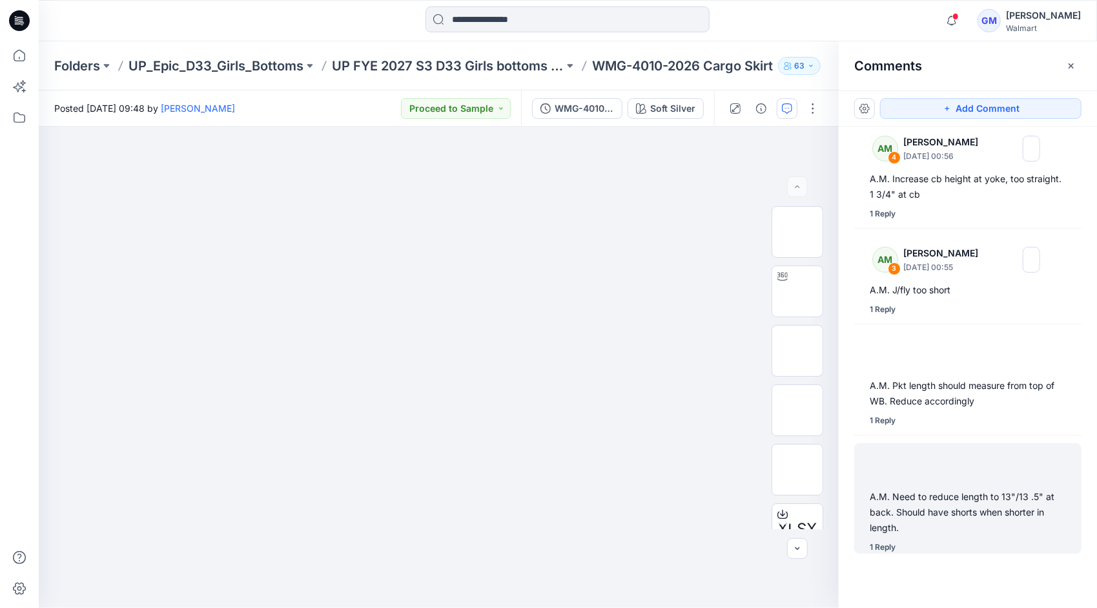
click at [963, 511] on div "A.M. Need to reduce length to 13"/13 .5" at back. Should have shorts when short…" at bounding box center [968, 512] width 196 height 46
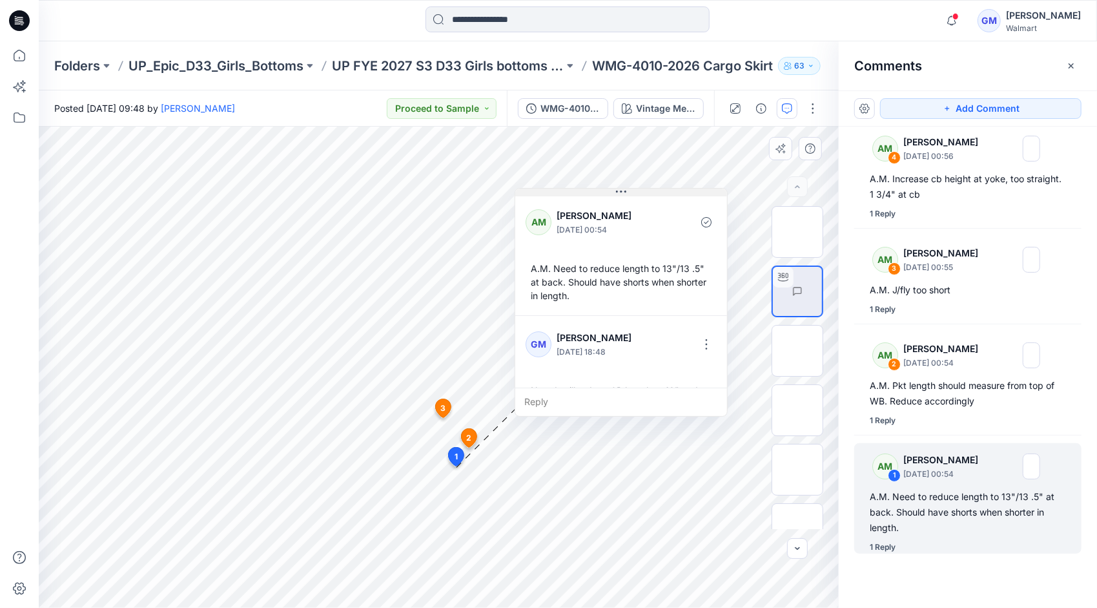
drag, startPoint x: 541, startPoint y: 478, endPoint x: 620, endPoint y: 193, distance: 295.4
click at [620, 193] on icon at bounding box center [621, 192] width 10 height 10
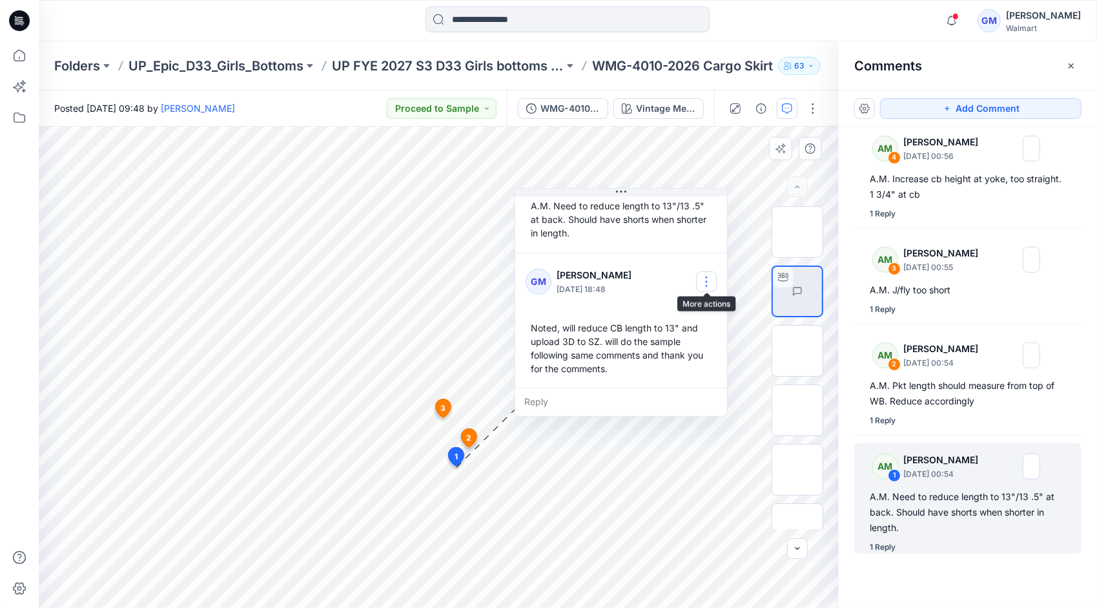
click at [708, 284] on button "button" at bounding box center [706, 281] width 21 height 21
click at [690, 251] on div "AM Alyssa Montalvo September 23, 2025 00:54 A.M. Need to reduce length to 13"/1…" at bounding box center [621, 191] width 212 height 121
click at [615, 365] on div "Noted, will reduce CB length to 13" and upload 3D to SZ. will do the sample fol…" at bounding box center [621, 348] width 191 height 65
click at [708, 285] on button "button" at bounding box center [706, 281] width 21 height 21
click at [710, 314] on p "Edit comment" at bounding box center [710, 311] width 58 height 14
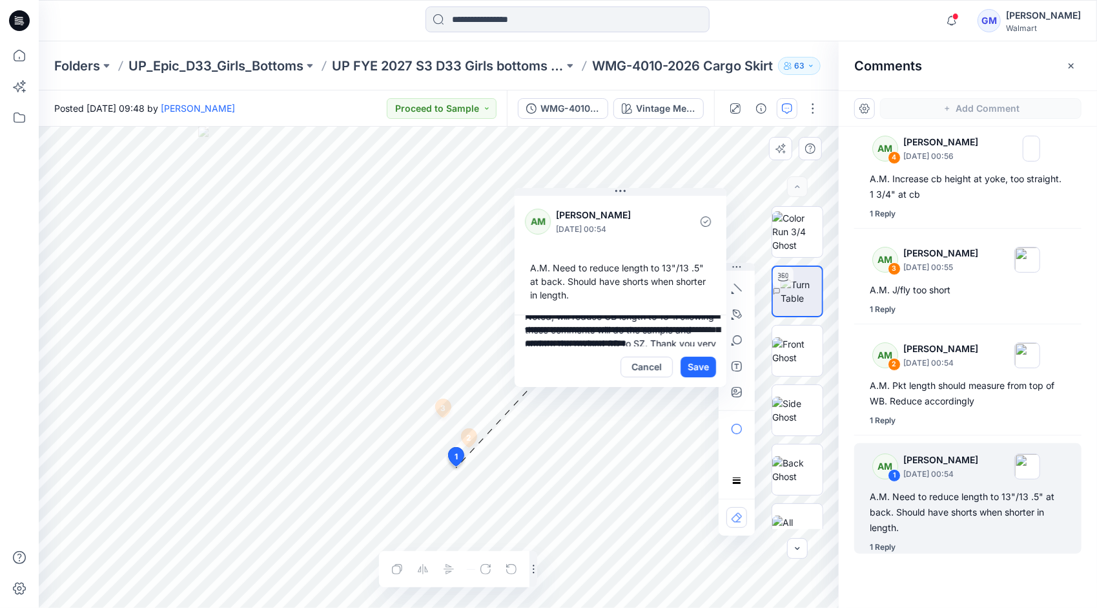
scroll to position [39, 0]
click at [600, 317] on textarea "**********" at bounding box center [621, 330] width 212 height 31
type textarea "**********"
click at [693, 363] on button "Save" at bounding box center [699, 366] width 36 height 21
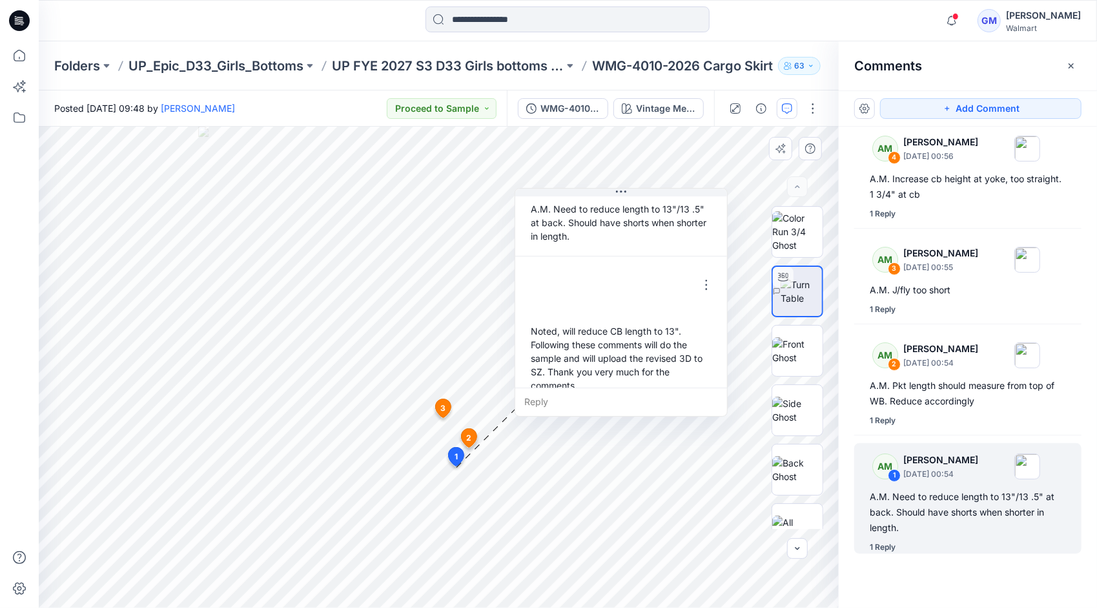
scroll to position [76, 0]
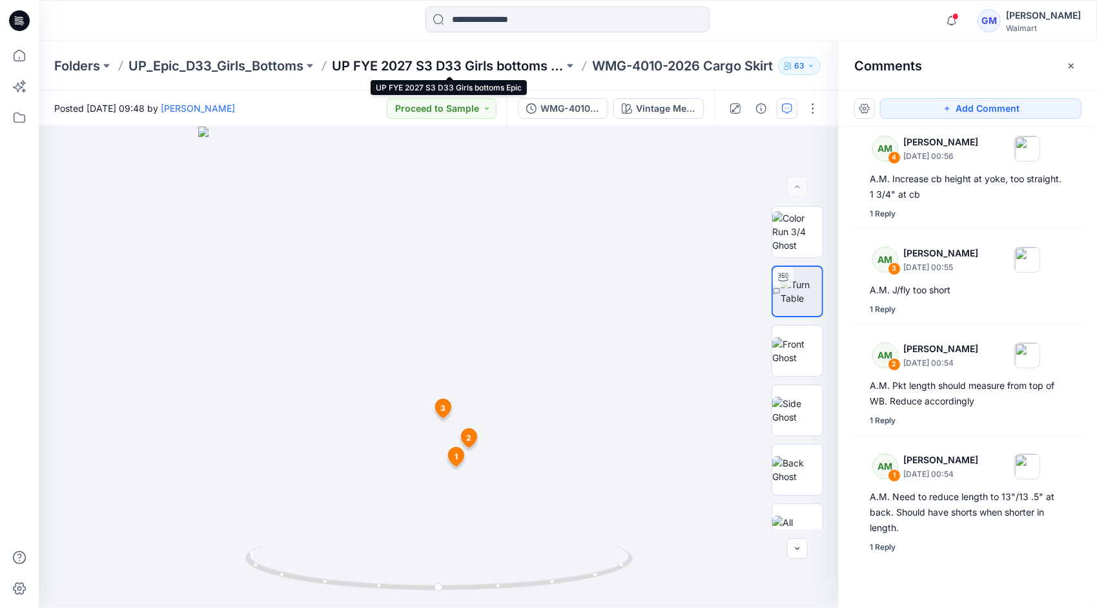
click at [499, 61] on p "UP FYE 2027 S3 D33 Girls bottoms Epic" at bounding box center [448, 66] width 232 height 18
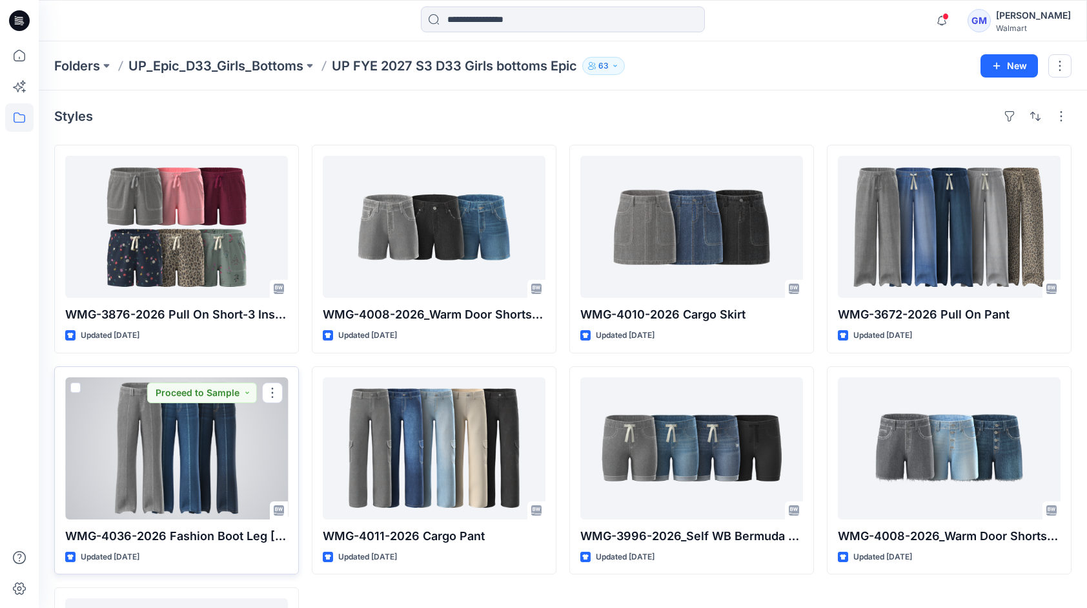
click at [170, 473] on div at bounding box center [176, 448] width 223 height 142
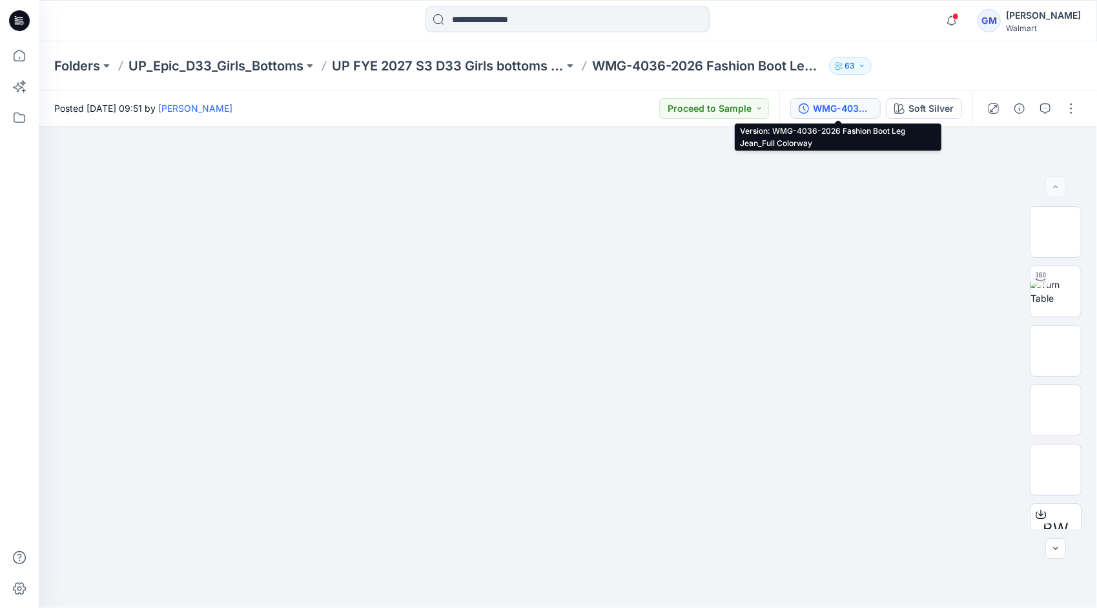
click at [863, 106] on div "WMG-4036-2026 Fashion Boot Leg Jean_Full Colorway" at bounding box center [842, 108] width 59 height 14
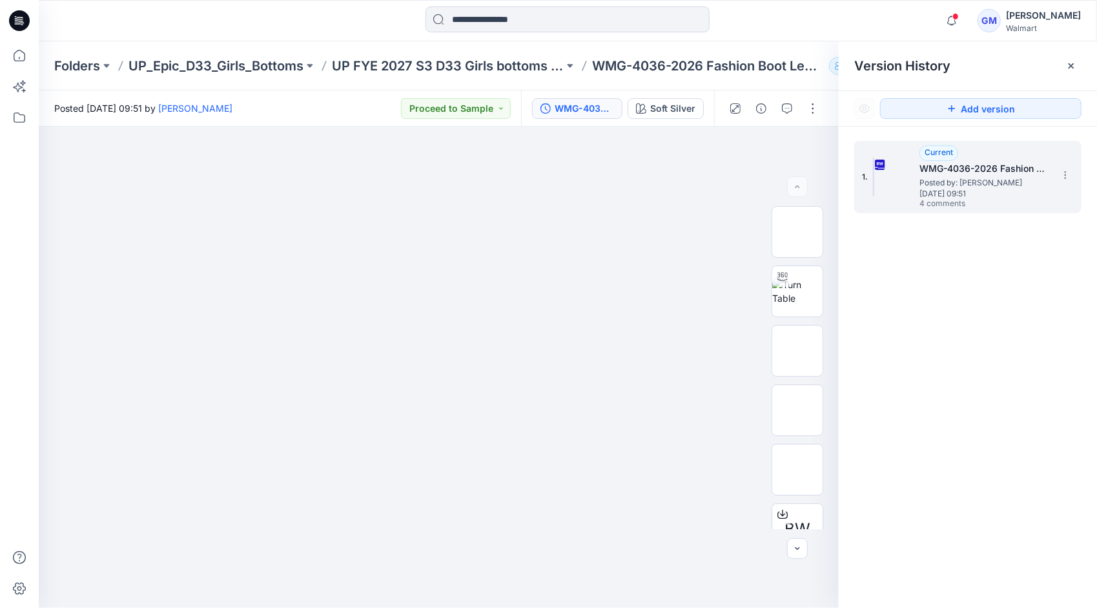
click at [948, 209] on div "1. Current WMG-4036-2026 Fashion Boot Leg Jean_Full Colorway Posted by: Gayan M…" at bounding box center [967, 177] width 227 height 72
click at [788, 103] on icon "button" at bounding box center [787, 108] width 10 height 10
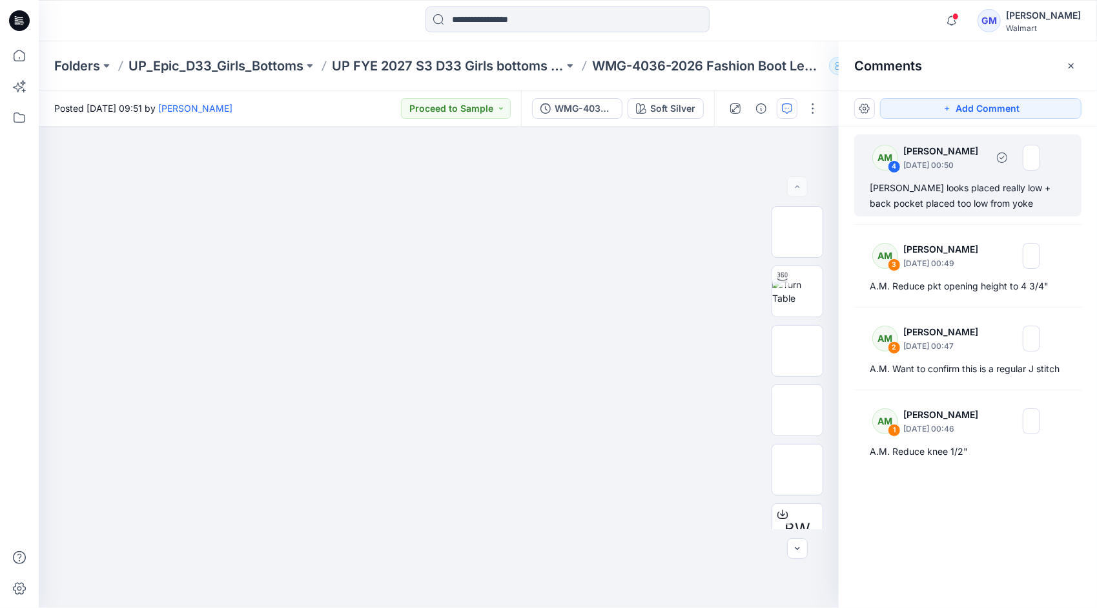
click at [975, 194] on div "A.M. Yoke looks placed really low + back pocket placed too low from yoke" at bounding box center [968, 195] width 196 height 31
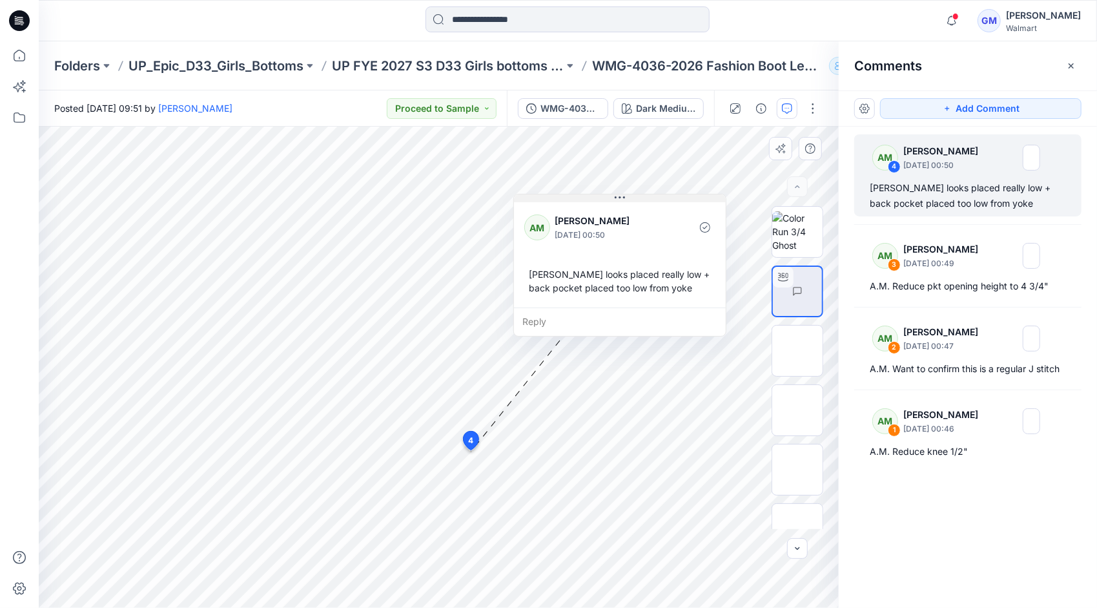
drag, startPoint x: 556, startPoint y: 460, endPoint x: 619, endPoint y: 197, distance: 270.1
click at [619, 197] on icon at bounding box center [620, 197] width 10 height 2
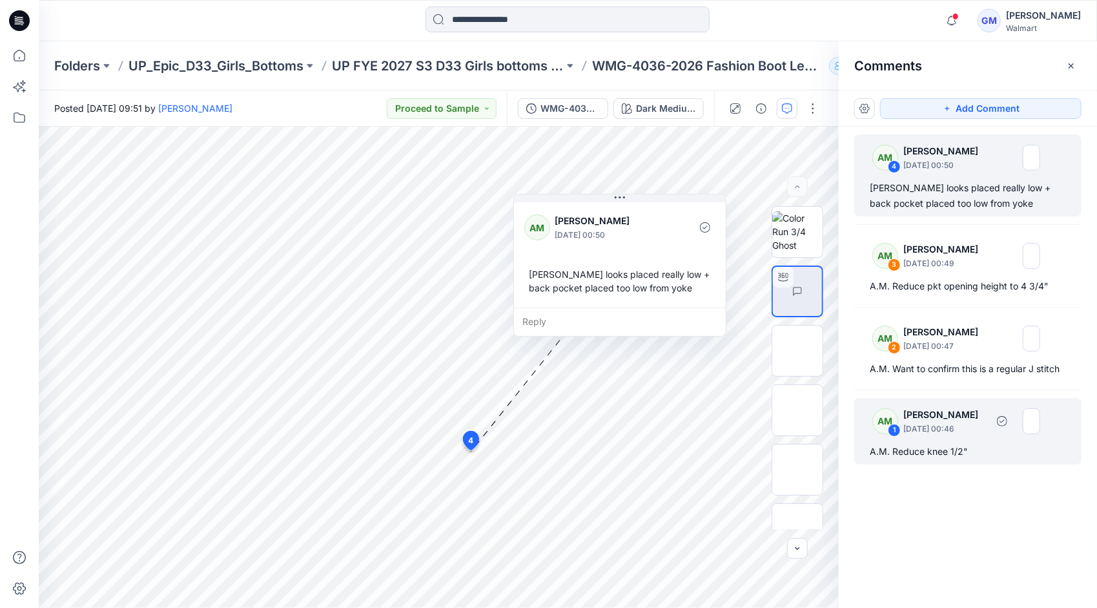
click at [980, 411] on p "Alyssa Montalvo" at bounding box center [944, 414] width 83 height 15
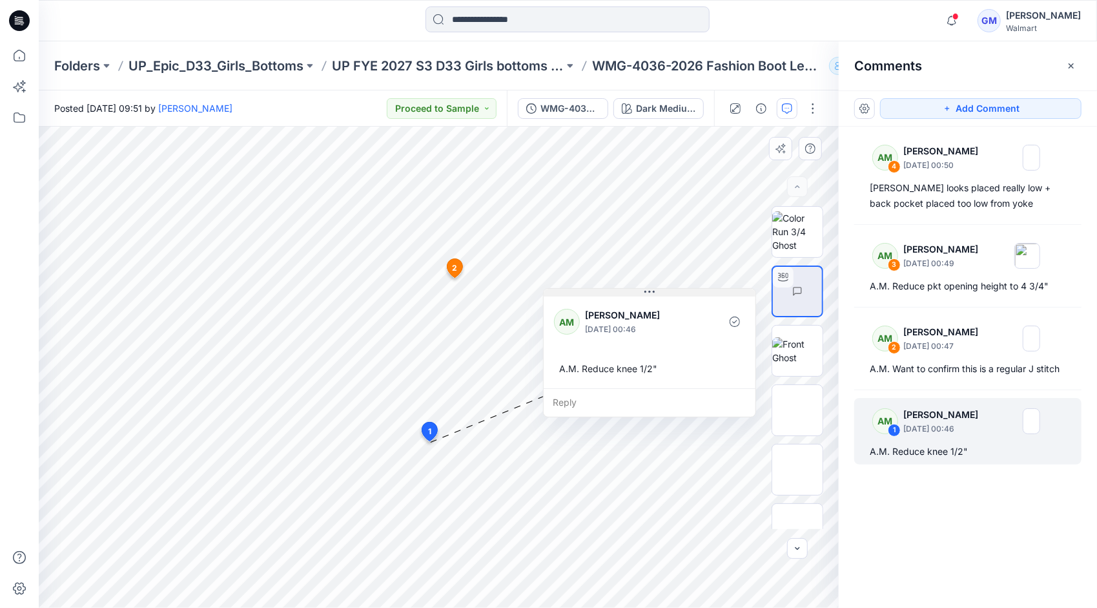
drag, startPoint x: 520, startPoint y: 453, endPoint x: 653, endPoint y: 293, distance: 208.1
click at [653, 293] on icon at bounding box center [649, 292] width 10 height 10
click at [577, 401] on div "Reply" at bounding box center [650, 402] width 212 height 28
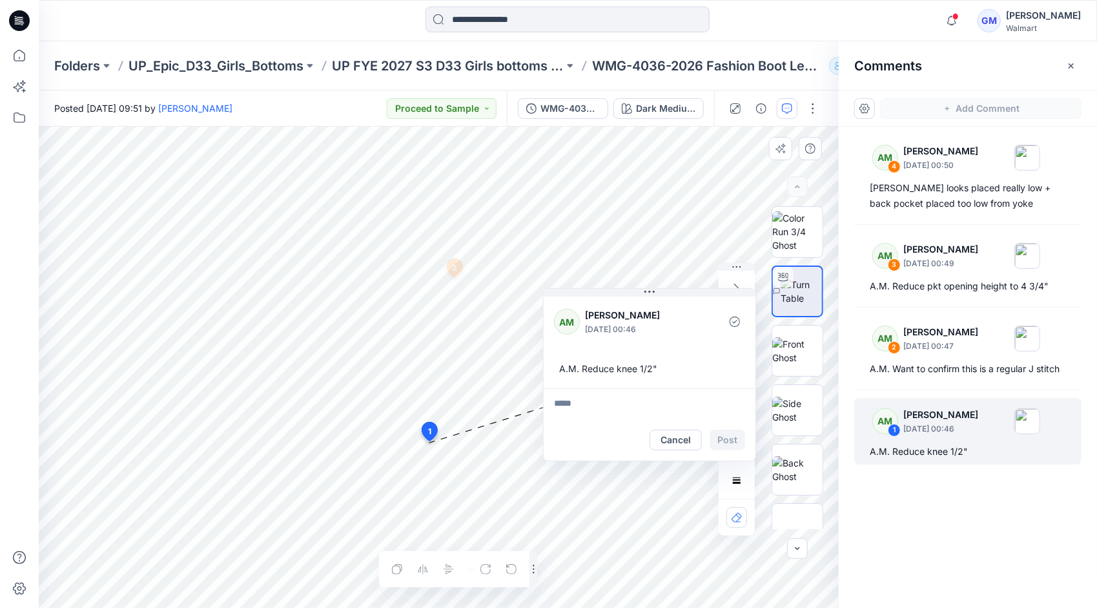
click at [577, 401] on textarea at bounding box center [650, 403] width 212 height 31
type textarea "**********"
click at [733, 440] on button "Post" at bounding box center [728, 439] width 36 height 21
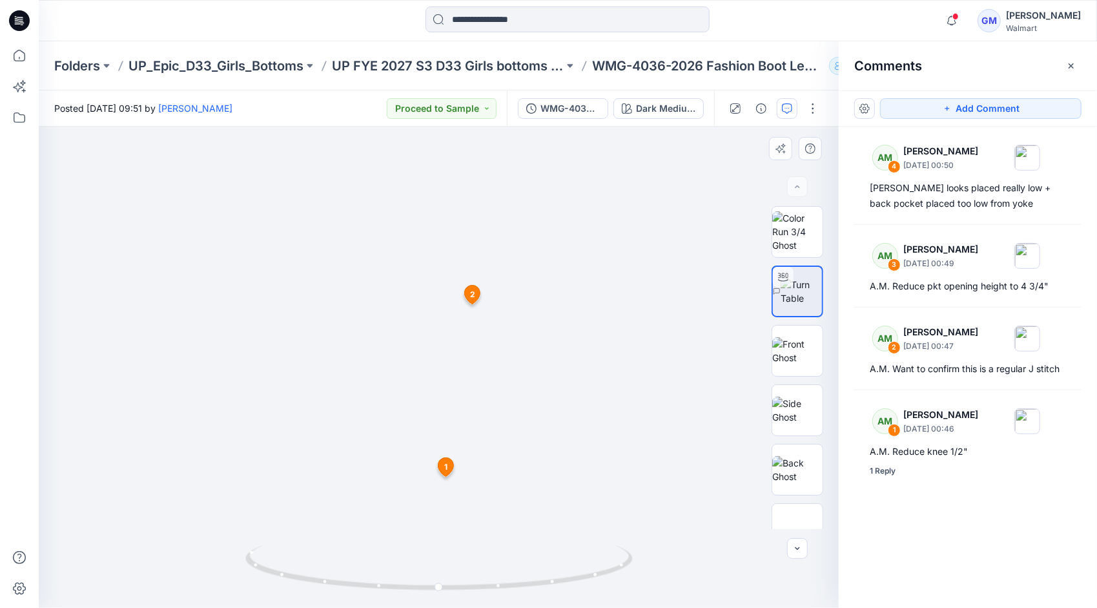
drag, startPoint x: 519, startPoint y: 373, endPoint x: 550, endPoint y: 243, distance: 134.1
click at [550, 243] on img at bounding box center [456, 213] width 834 height 788
click at [775, 29] on div at bounding box center [567, 20] width 529 height 28
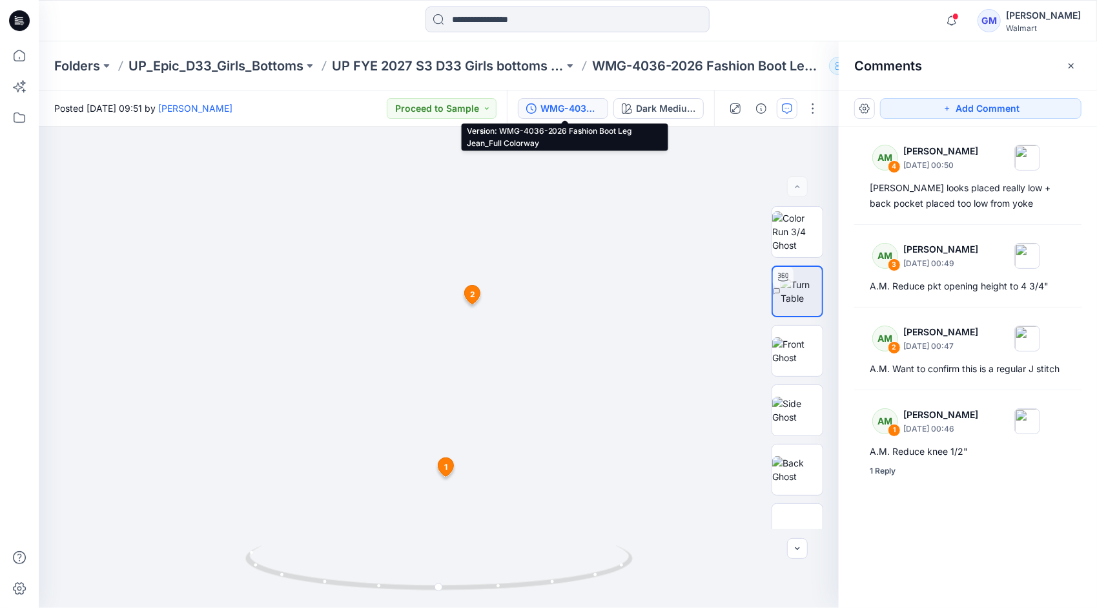
click at [586, 106] on div "WMG-4036-2026 Fashion Boot Leg Jean_Full Colorway" at bounding box center [569, 108] width 59 height 14
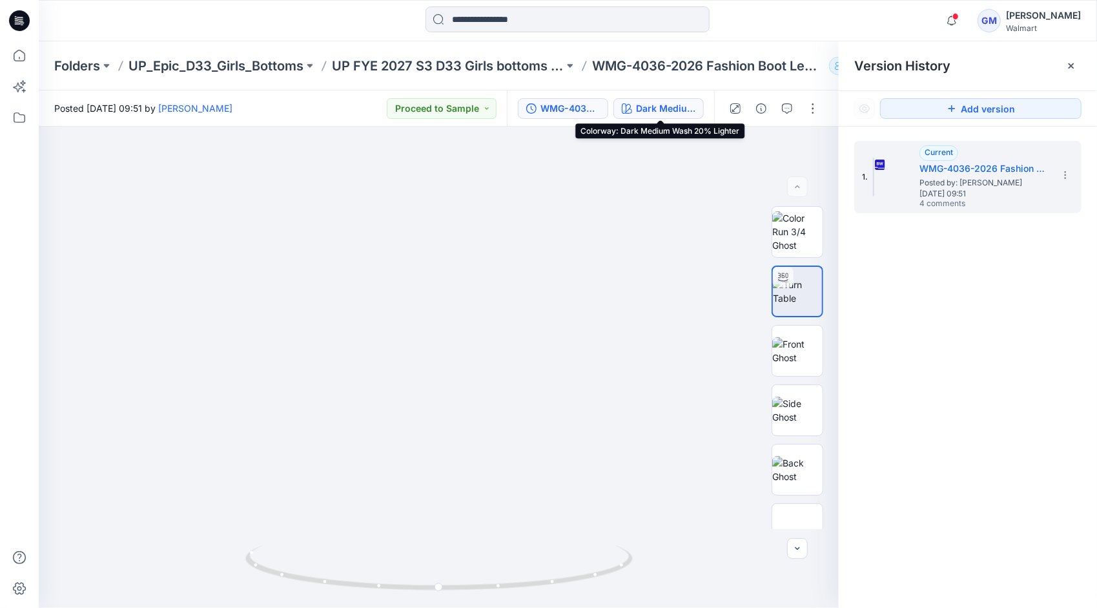
click at [663, 115] on button "Dark Medium Wash 20% Lighter" at bounding box center [658, 108] width 90 height 21
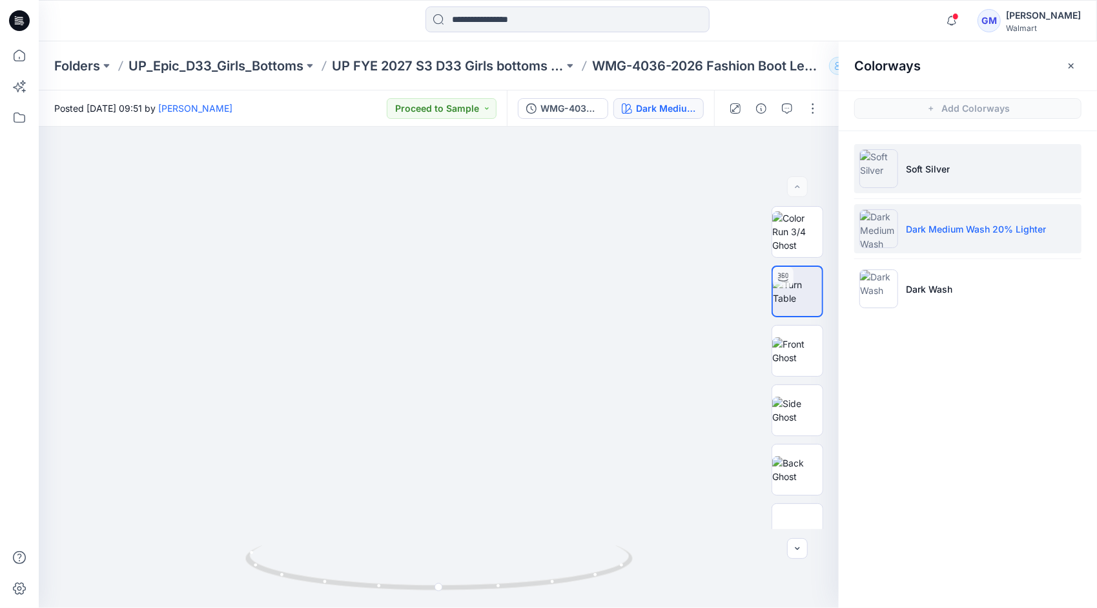
click at [925, 156] on li "Soft Silver" at bounding box center [967, 168] width 227 height 49
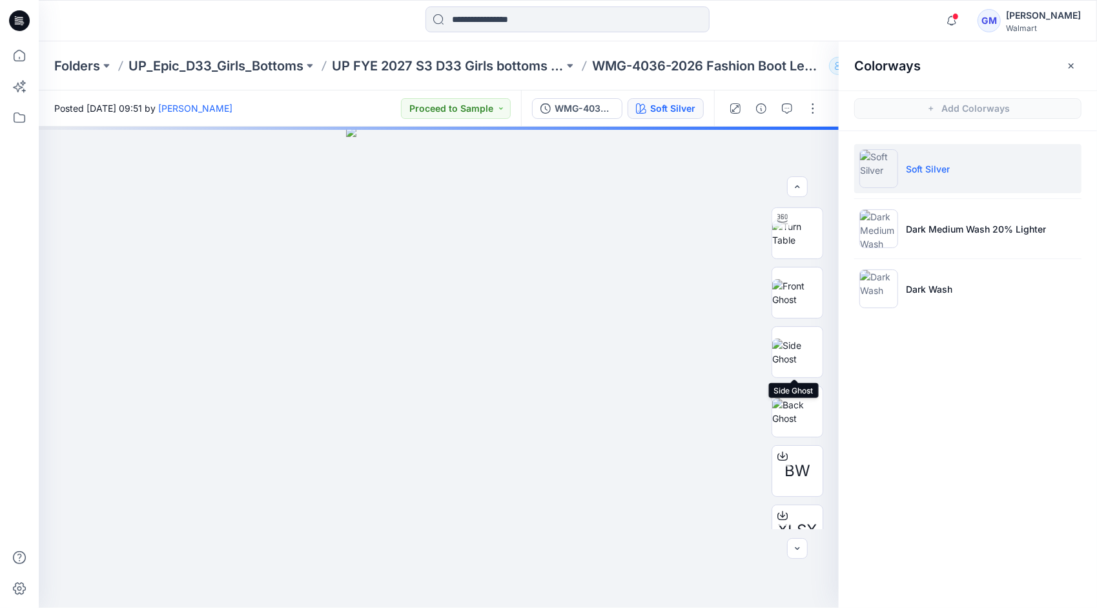
scroll to position [145, 0]
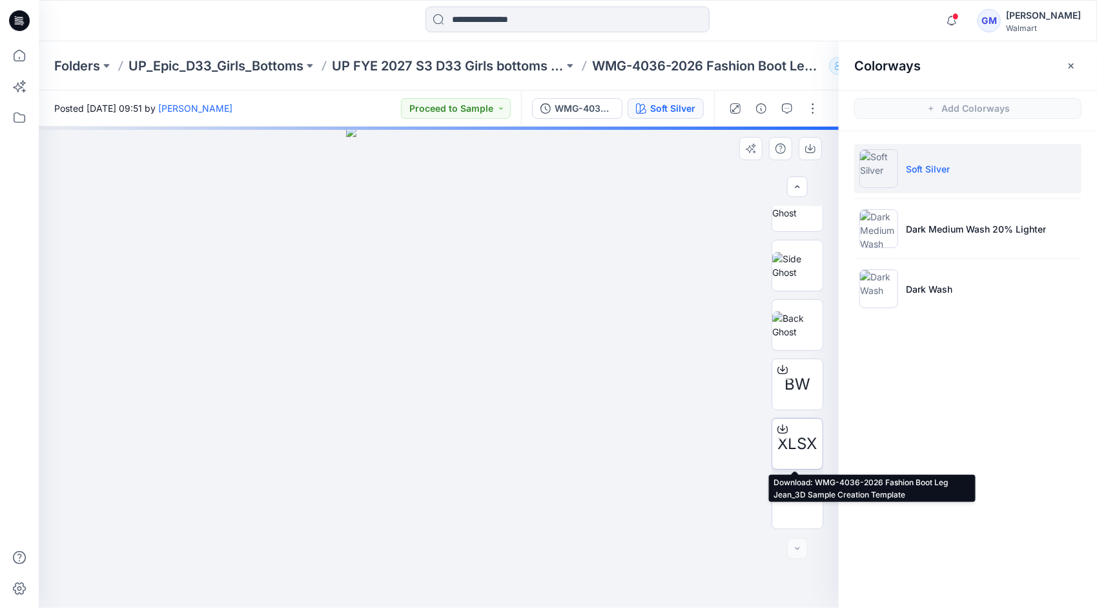
click at [781, 426] on icon at bounding box center [782, 429] width 10 height 10
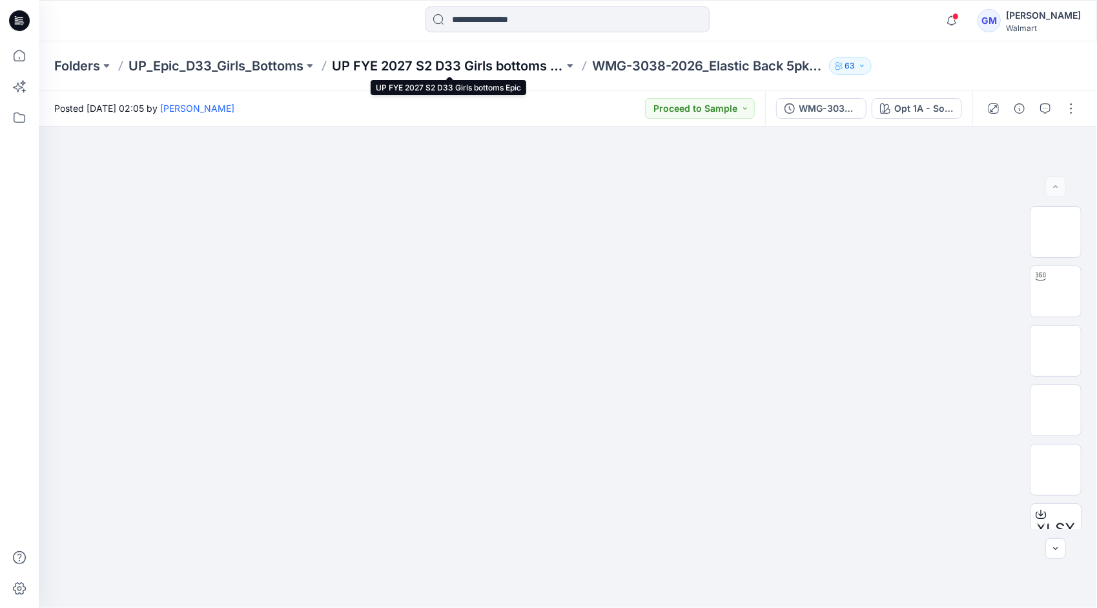
click at [418, 61] on p "UP FYE 2027 S2 D33 Girls bottoms Epic" at bounding box center [448, 66] width 232 height 18
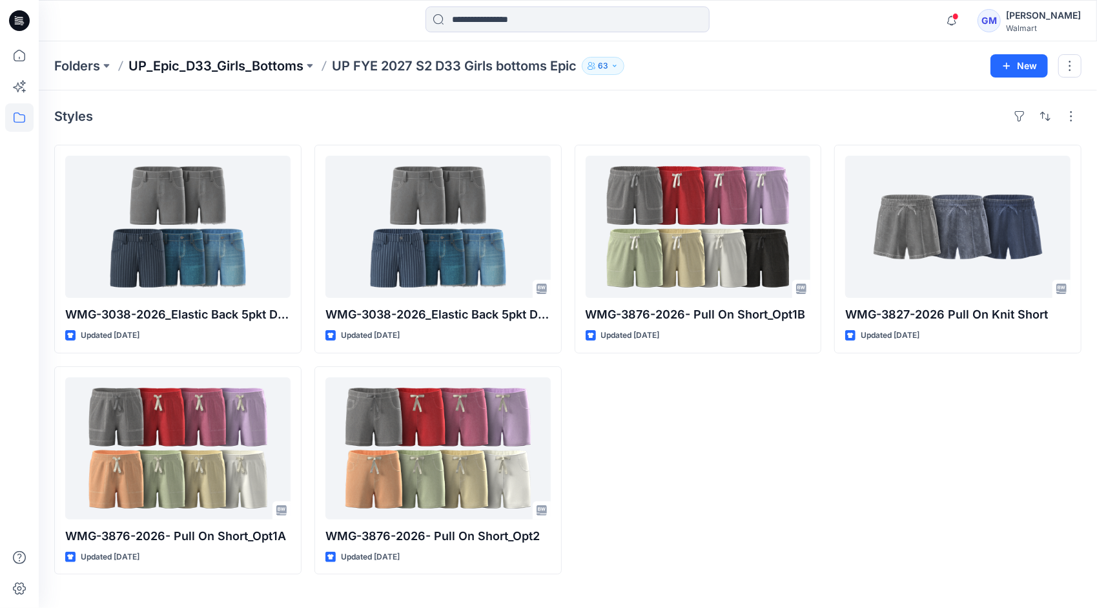
click at [235, 63] on p "UP_Epic_D33_Girls_Bottoms" at bounding box center [215, 66] width 175 height 18
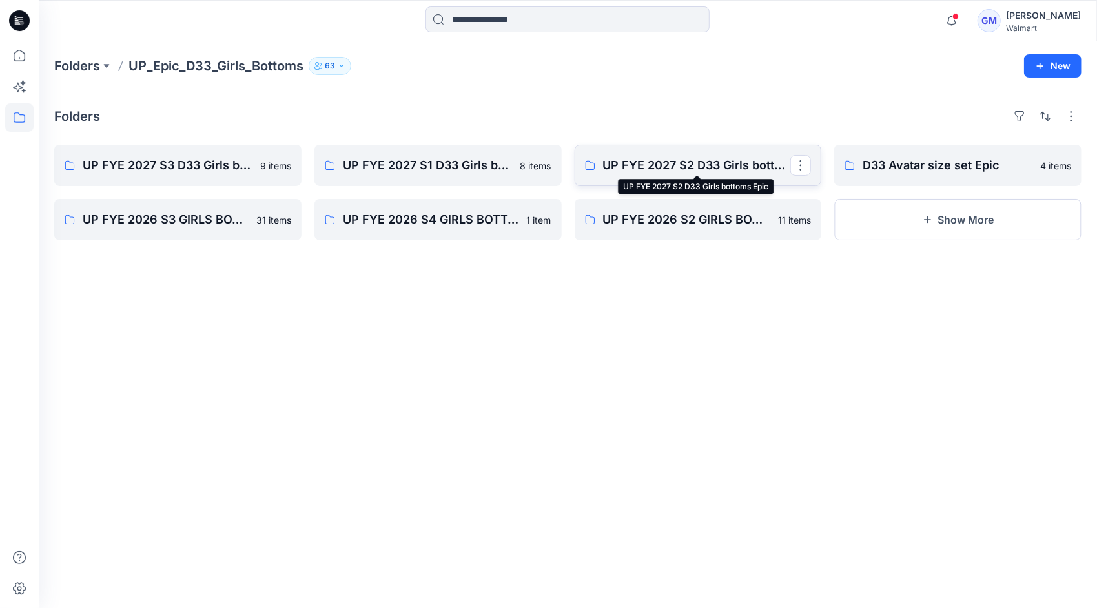
click at [708, 165] on p "UP FYE 2027 S2 D33 Girls bottoms Epic" at bounding box center [697, 165] width 188 height 18
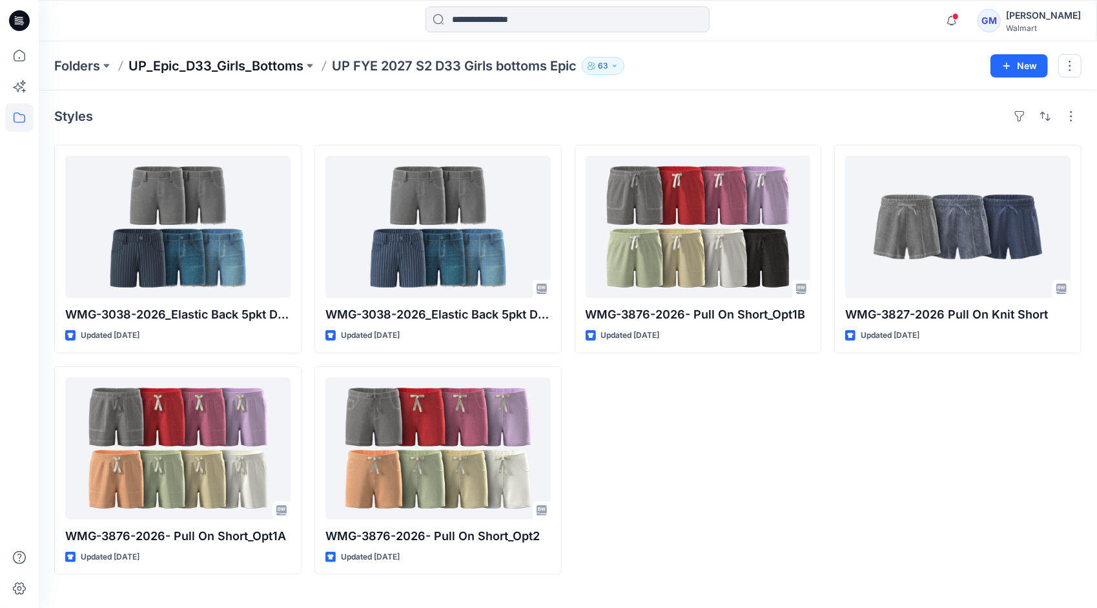
click at [255, 63] on p "UP_Epic_D33_Girls_Bottoms" at bounding box center [215, 66] width 175 height 18
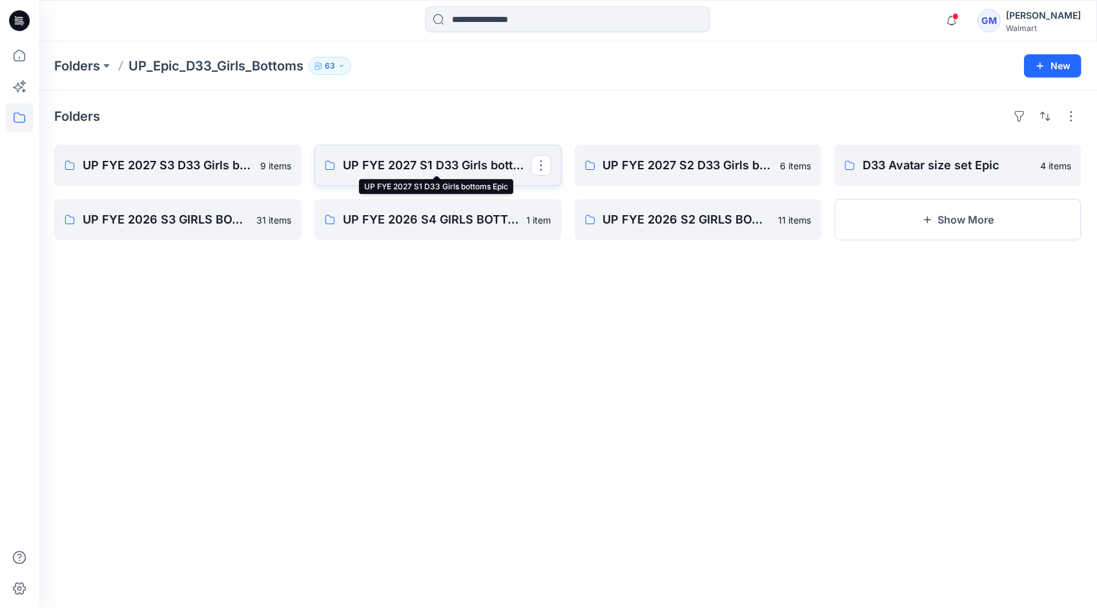
click at [420, 166] on p "UP FYE 2027 S1 D33 Girls bottoms Epic" at bounding box center [437, 165] width 188 height 18
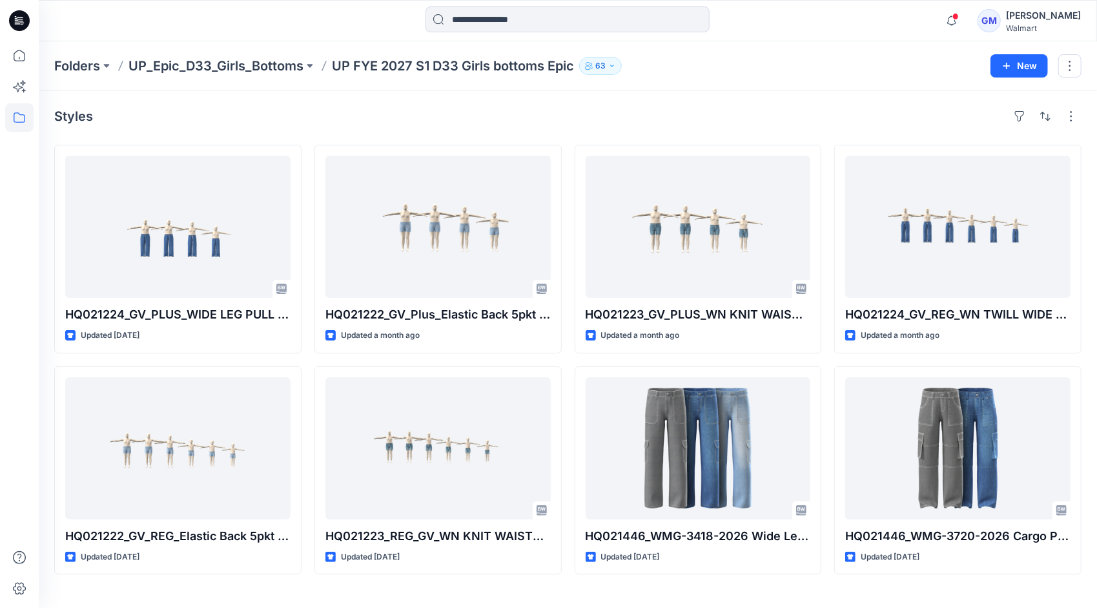
click at [1091, 579] on div "Styles HQ021224_GV_PLUS_WIDE LEG PULL ON Updated 9 days ago HQ021222_GV_REG_Ela…" at bounding box center [568, 348] width 1058 height 517
click at [220, 70] on p "UP_Epic_D33_Girls_Bottoms" at bounding box center [215, 66] width 175 height 18
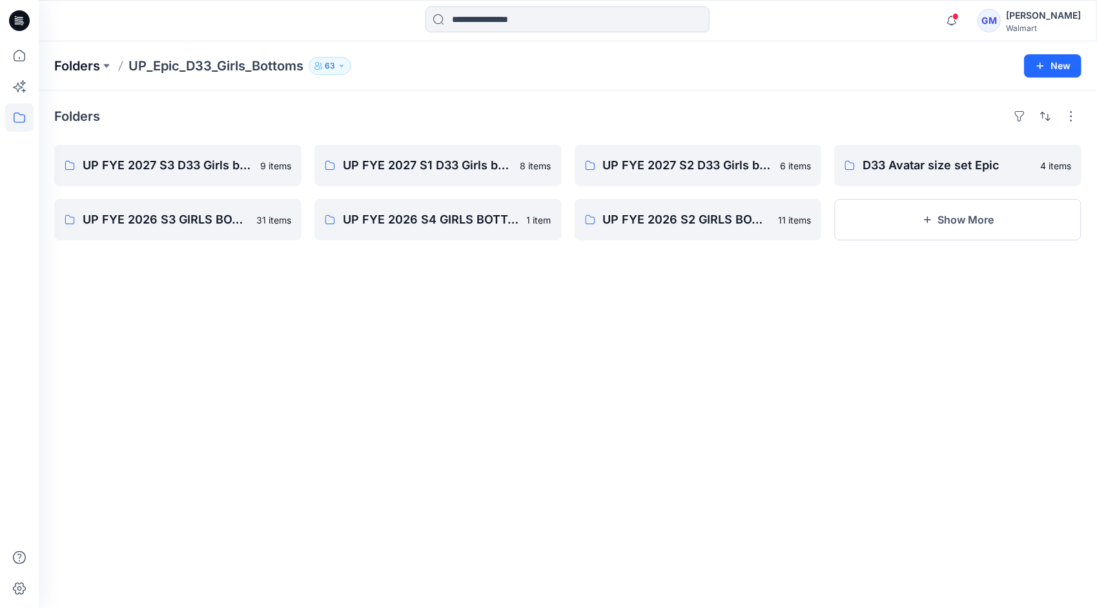
click at [87, 61] on p "Folders" at bounding box center [77, 66] width 46 height 18
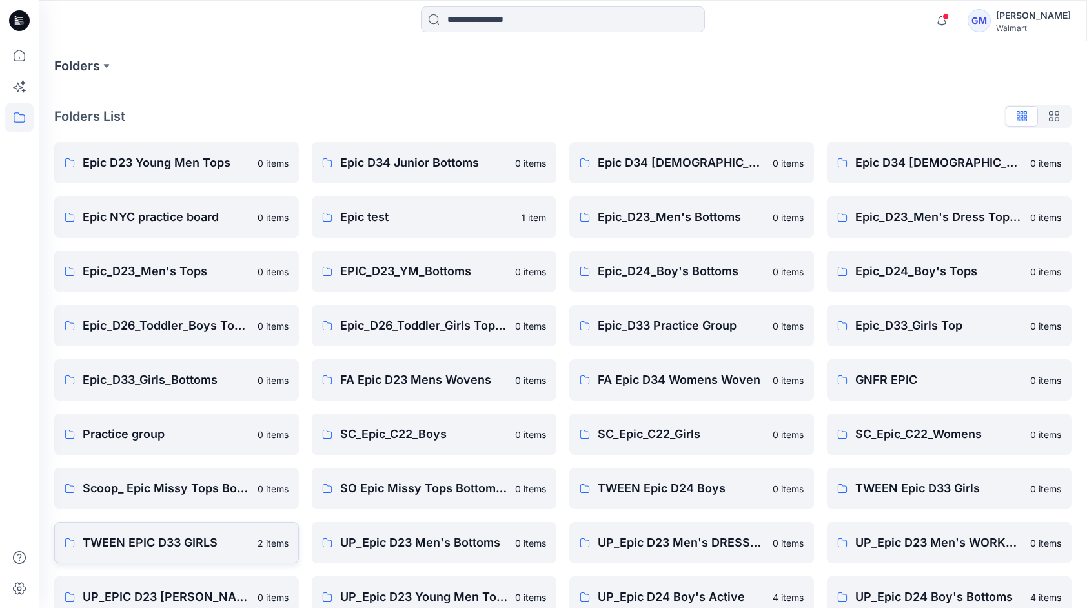
click at [163, 538] on p "TWEEN EPIC D33 GIRLS" at bounding box center [166, 542] width 167 height 18
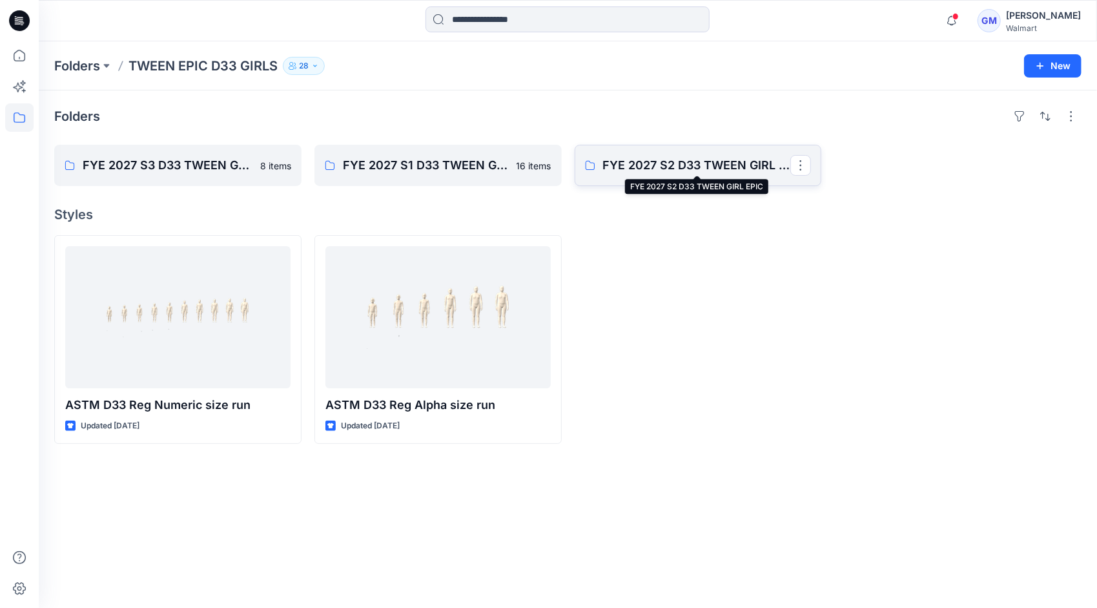
click at [669, 161] on p "FYE 2027 S2 D33 TWEEN GIRL EPIC" at bounding box center [697, 165] width 188 height 18
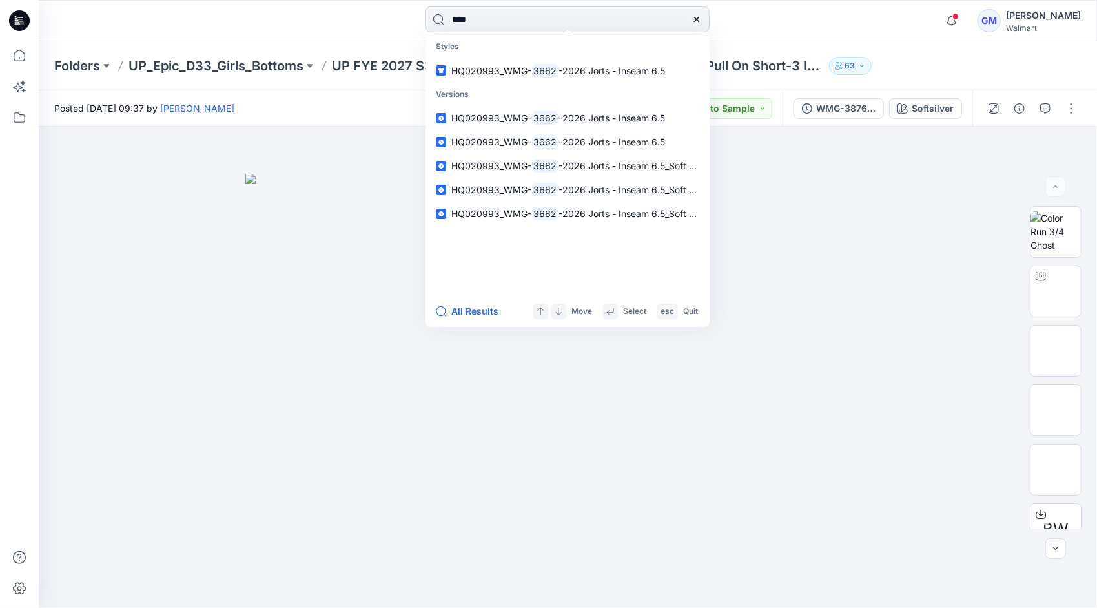
type input "****"
click at [482, 315] on button "All Results" at bounding box center [471, 310] width 71 height 15
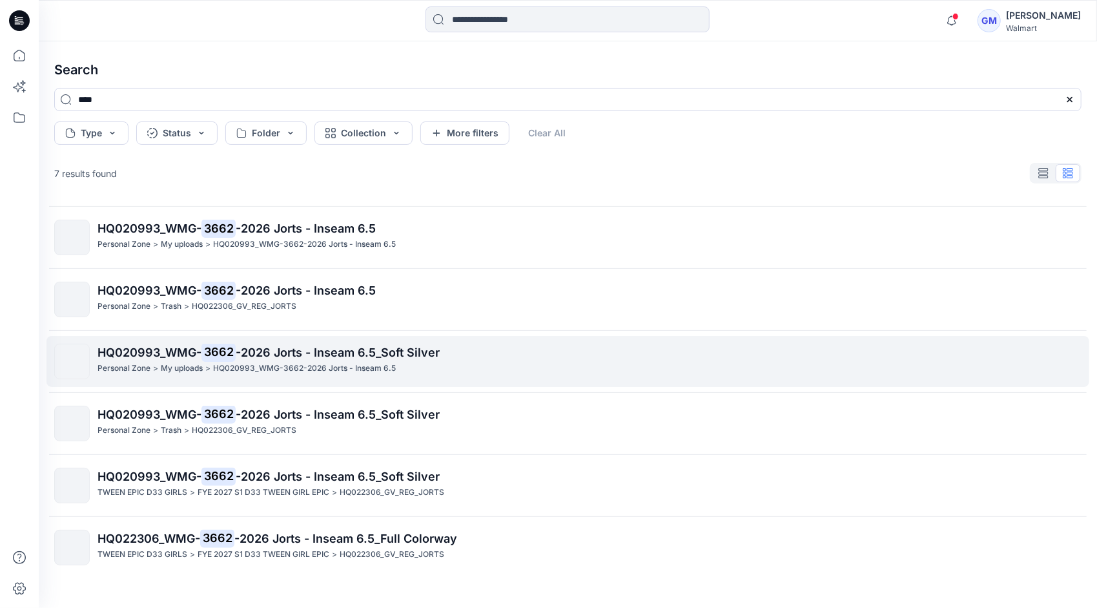
scroll to position [67, 0]
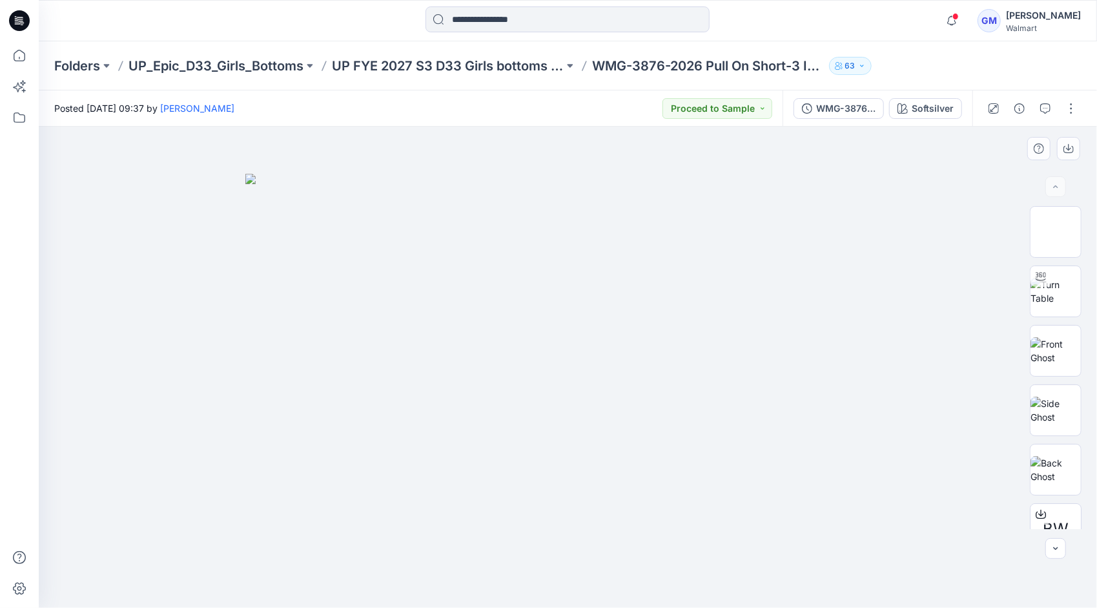
click at [200, 324] on div at bounding box center [568, 367] width 1058 height 481
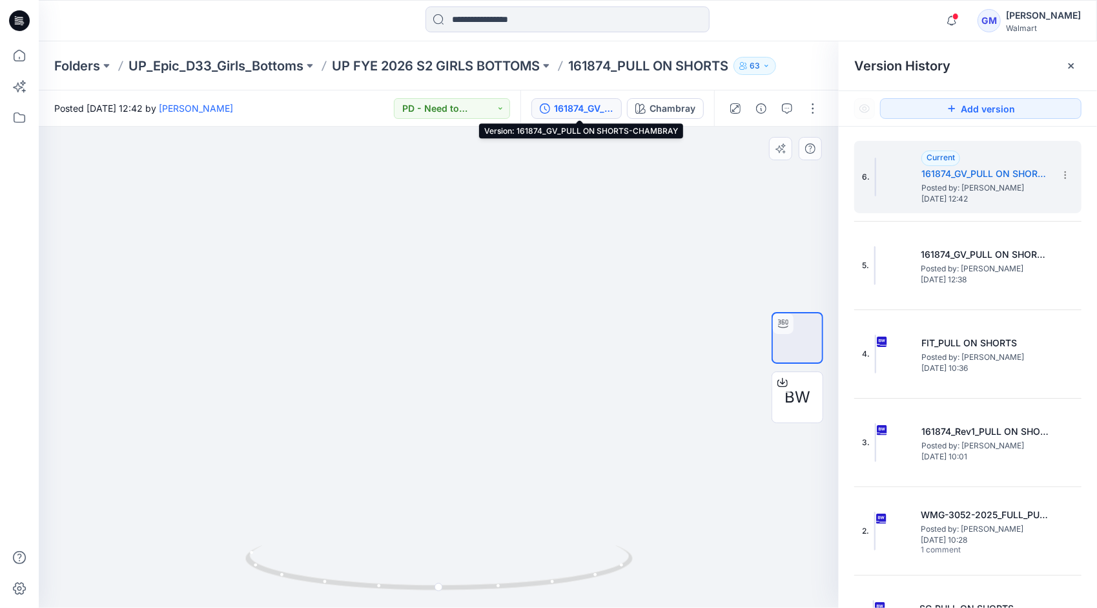
scroll to position [41, 0]
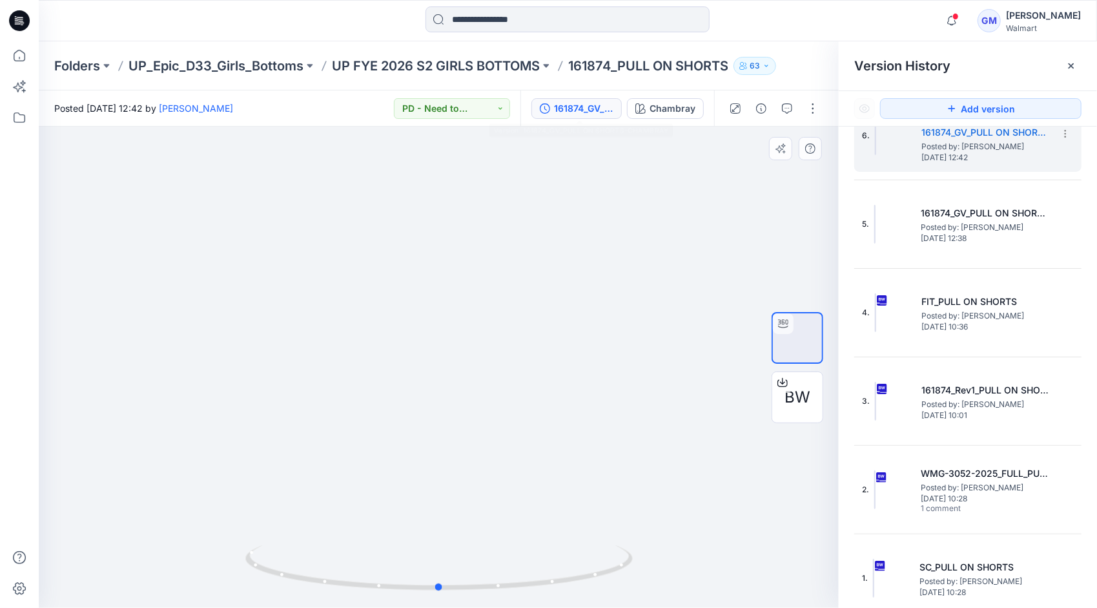
click at [130, 301] on div at bounding box center [439, 367] width 800 height 481
click at [156, 354] on div at bounding box center [439, 367] width 800 height 481
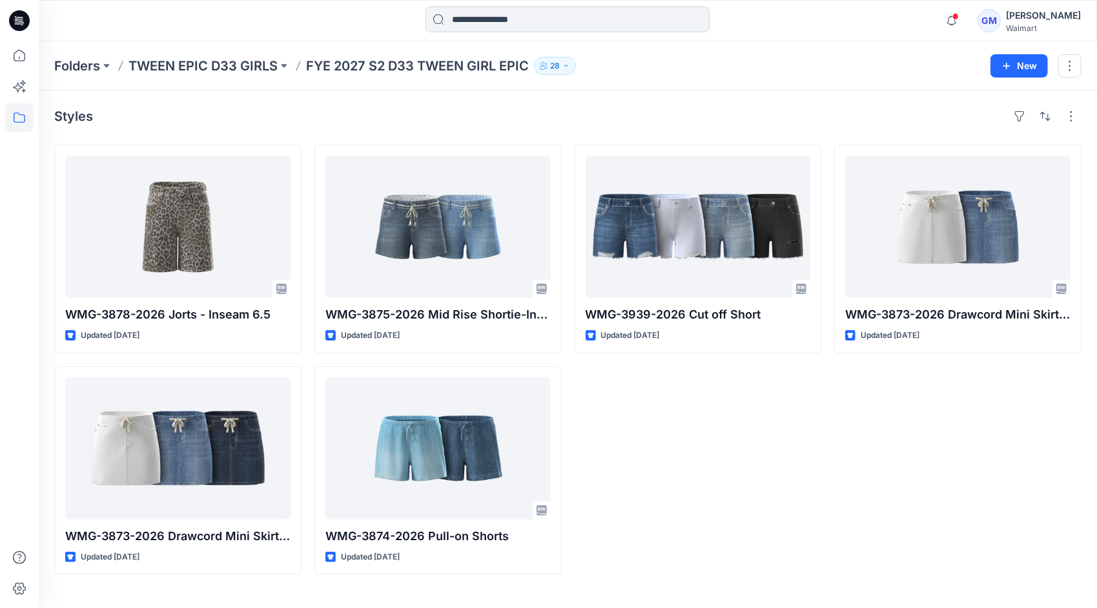
click at [493, 21] on input at bounding box center [567, 19] width 284 height 26
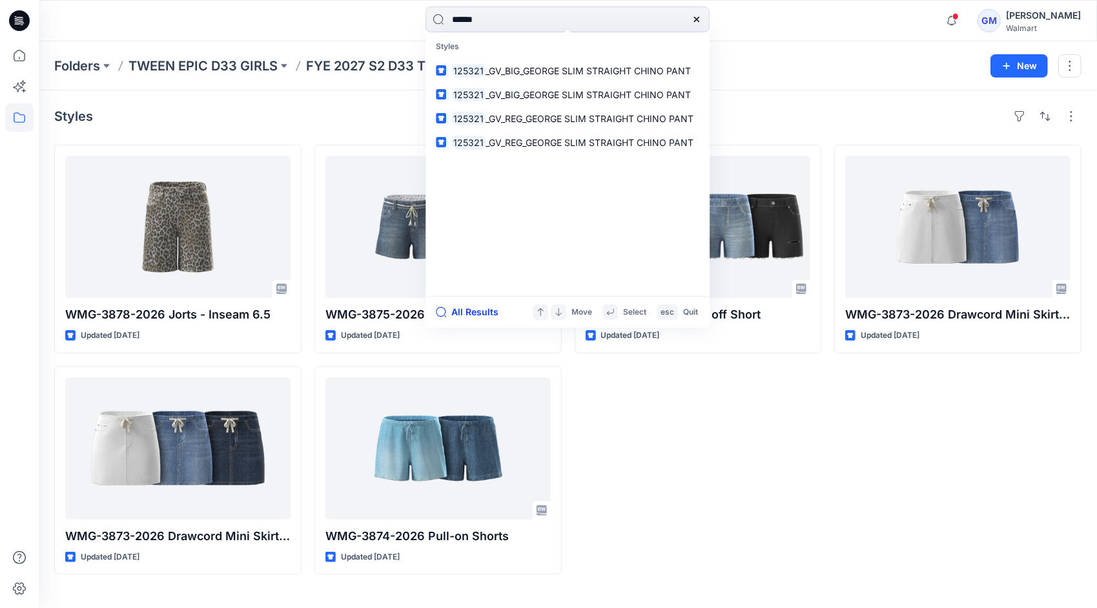
type input "******"
click at [478, 307] on button "All Results" at bounding box center [471, 311] width 71 height 15
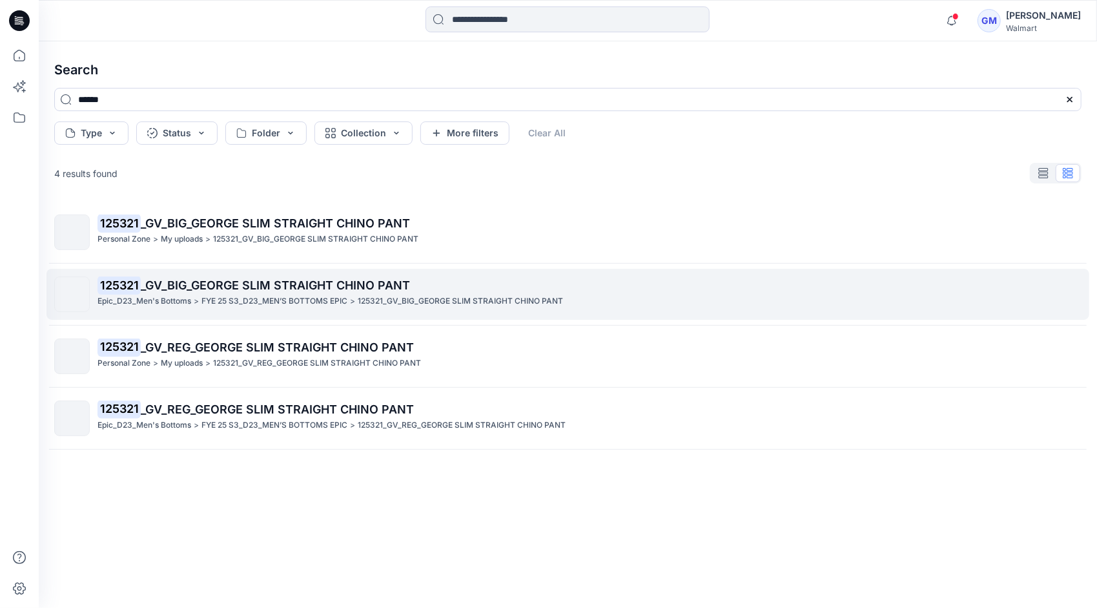
click at [252, 286] on span "_GV_BIG_GEORGE SLIM STRAIGHT CHINO PANT" at bounding box center [275, 285] width 269 height 14
